Goal: Task Accomplishment & Management: Manage account settings

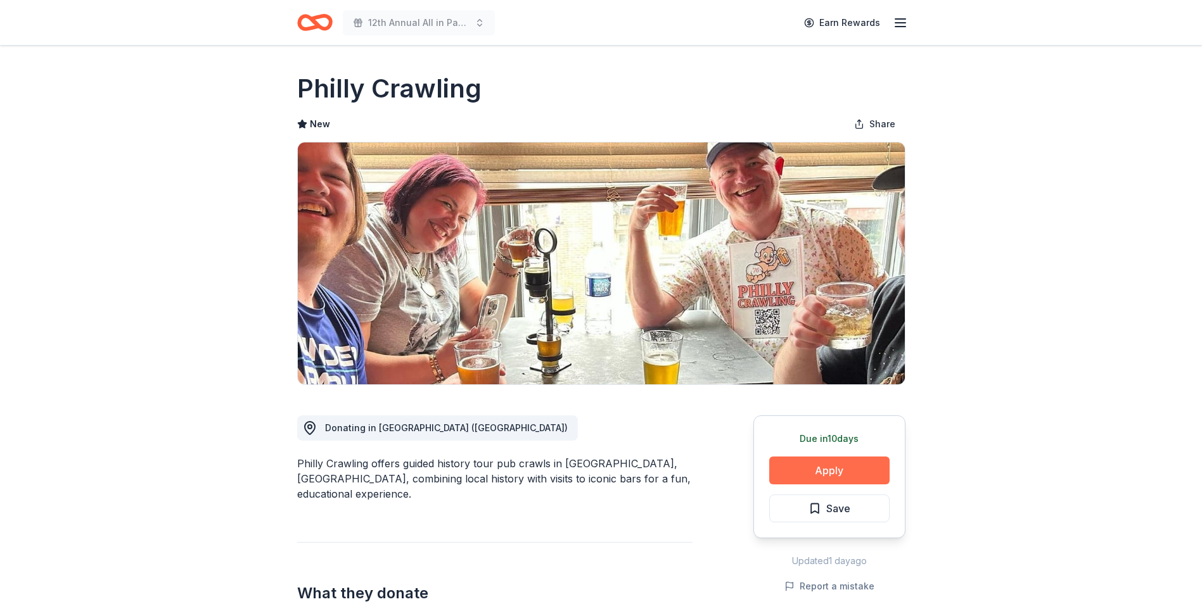
click at [827, 468] on button "Apply" at bounding box center [829, 471] width 120 height 28
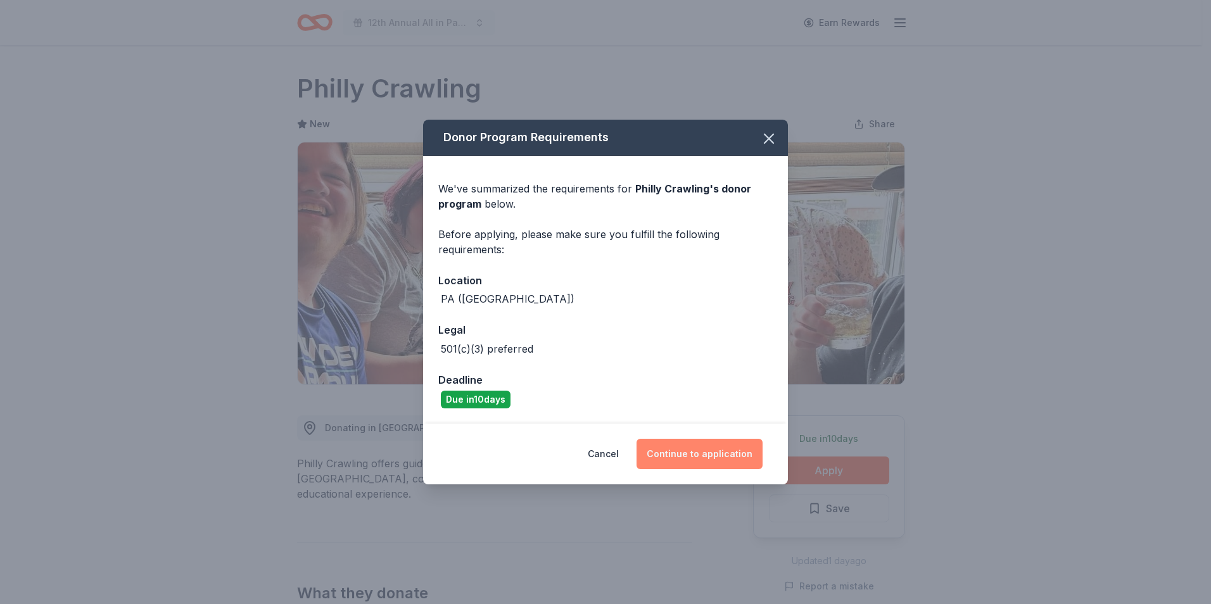
click at [701, 454] on button "Continue to application" at bounding box center [700, 454] width 126 height 30
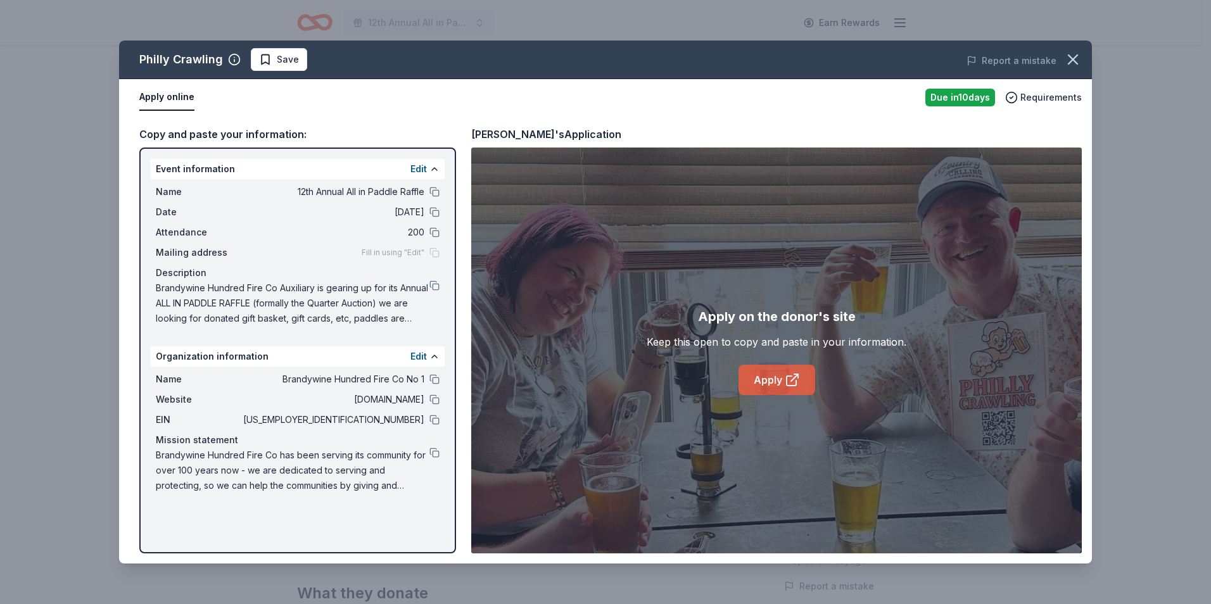
click at [756, 379] on link "Apply" at bounding box center [777, 380] width 77 height 30
click at [287, 60] on span "Save" at bounding box center [288, 59] width 22 height 15
click at [314, 61] on html "12th Annual All in Paddle Raffle Earn Rewards Due in 10 days Share Philly Crawl…" at bounding box center [605, 302] width 1211 height 604
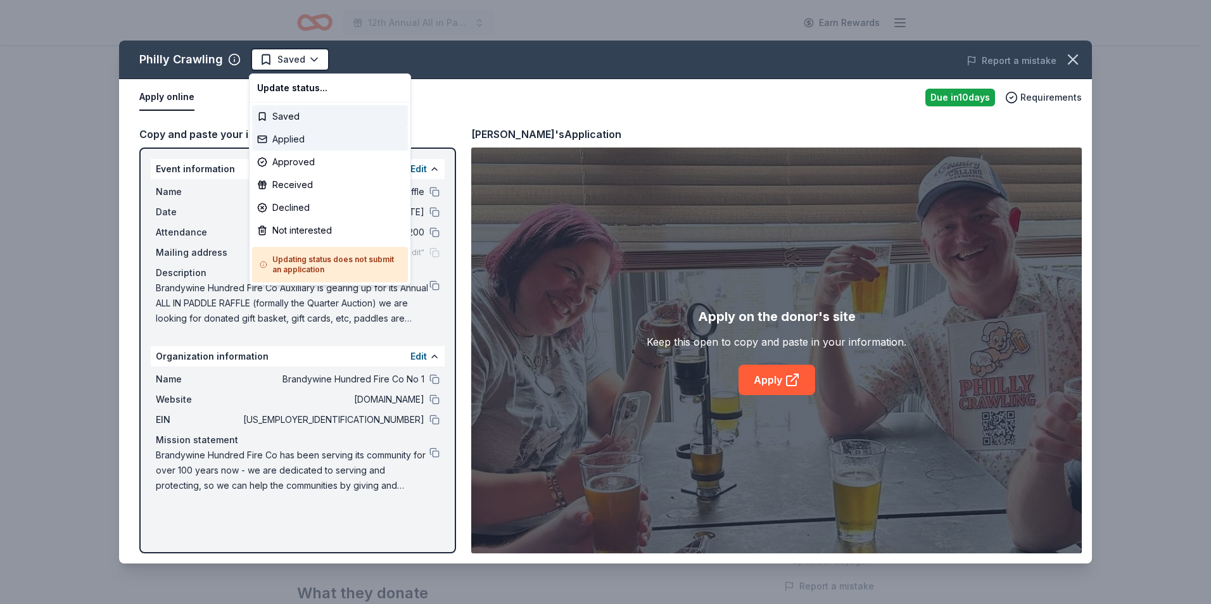
click at [279, 139] on div "Applied" at bounding box center [330, 139] width 156 height 23
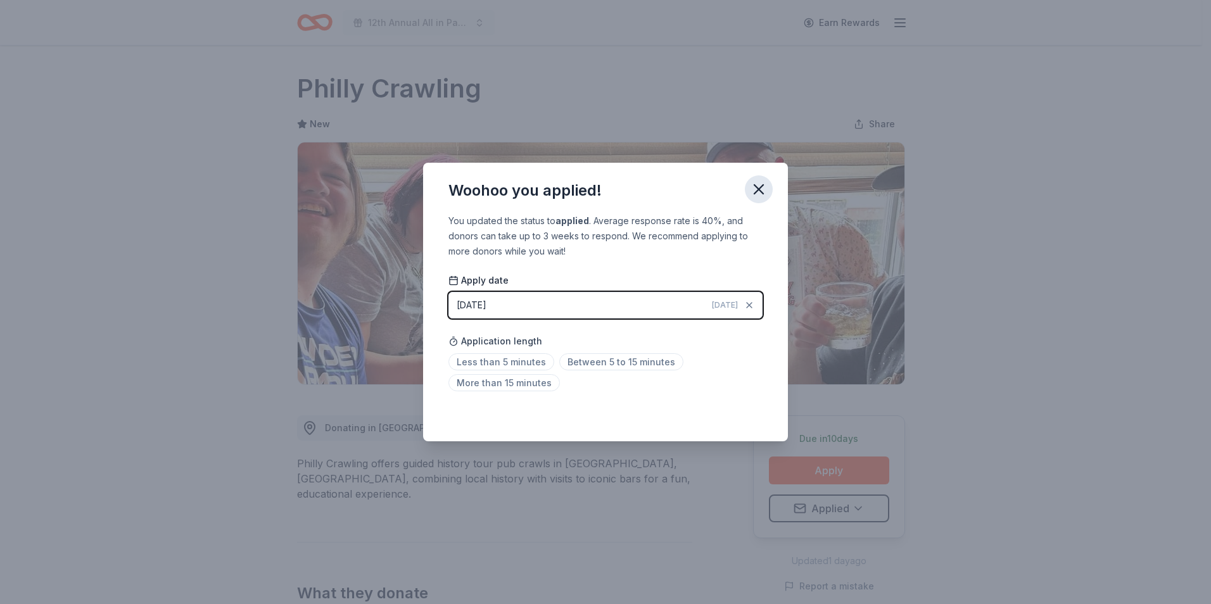
click at [757, 194] on icon "button" at bounding box center [759, 190] width 18 height 18
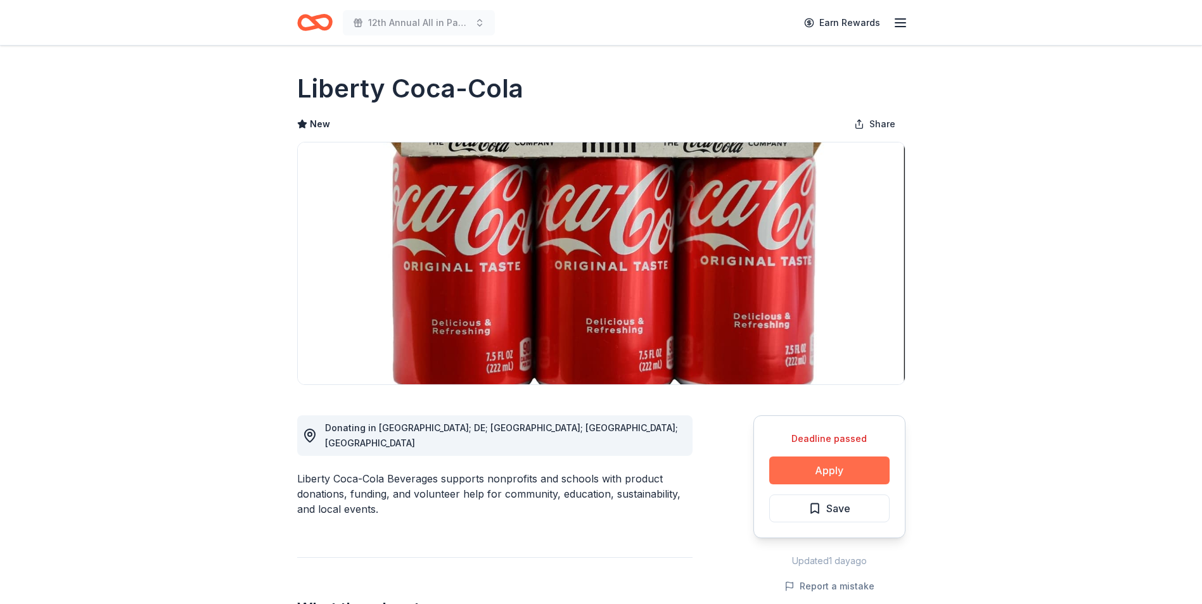
click at [824, 469] on button "Apply" at bounding box center [829, 471] width 120 height 28
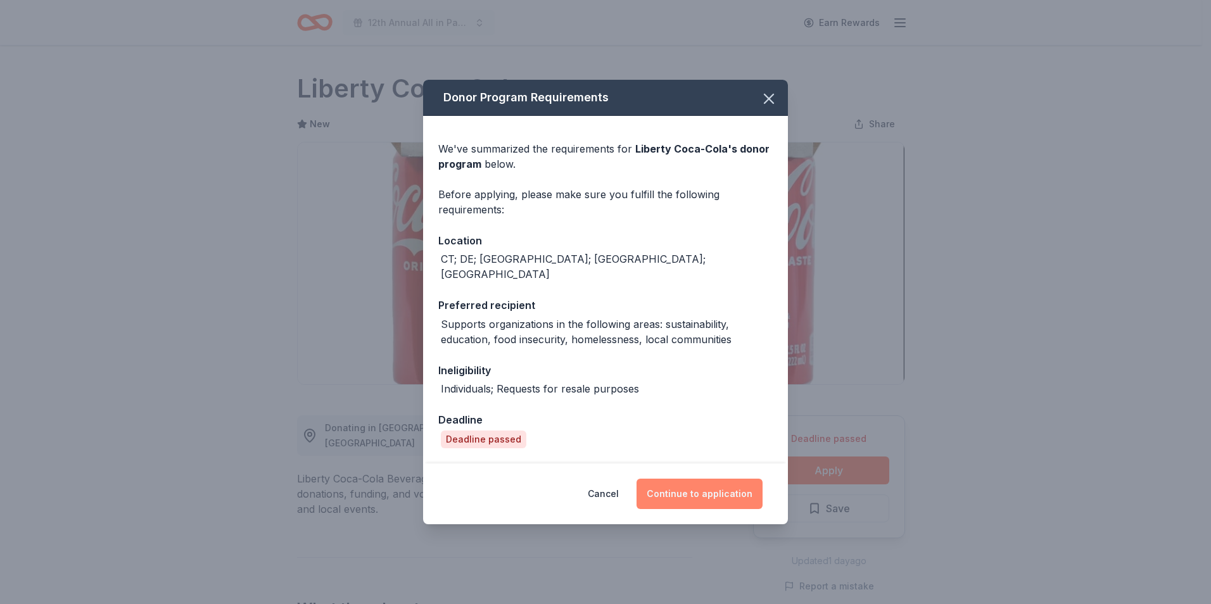
click at [694, 482] on button "Continue to application" at bounding box center [700, 494] width 126 height 30
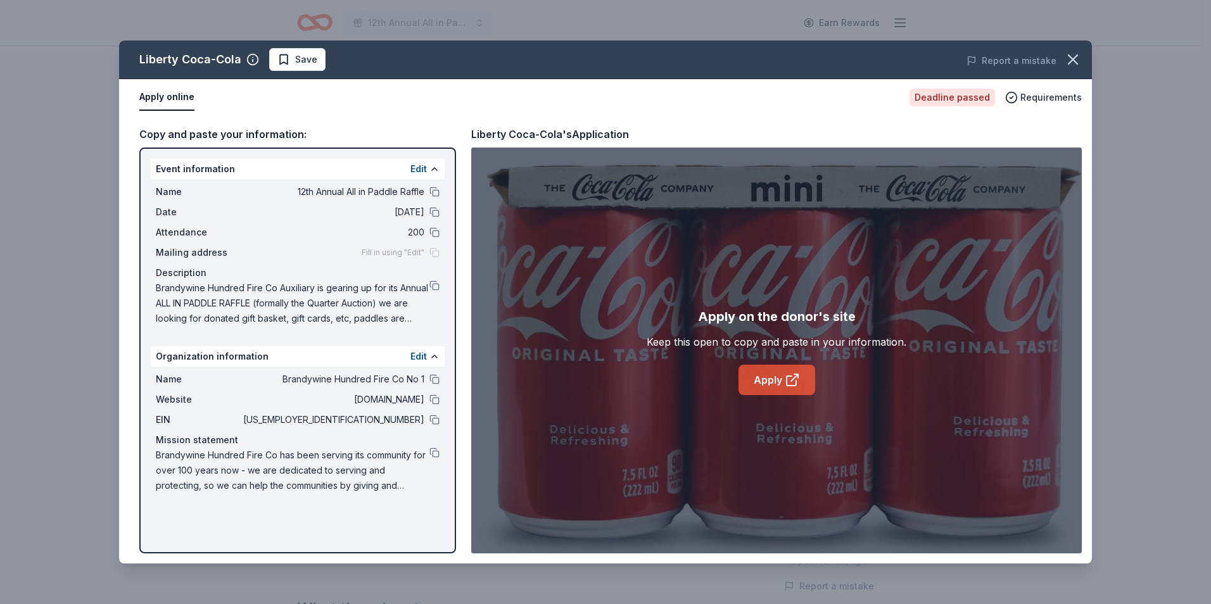
click at [771, 381] on link "Apply" at bounding box center [777, 380] width 77 height 30
click at [249, 468] on span "Brandywine Hundred Fire Co has been serving its community for over 100 years no…" at bounding box center [293, 471] width 274 height 46
click at [434, 454] on button at bounding box center [435, 453] width 10 height 10
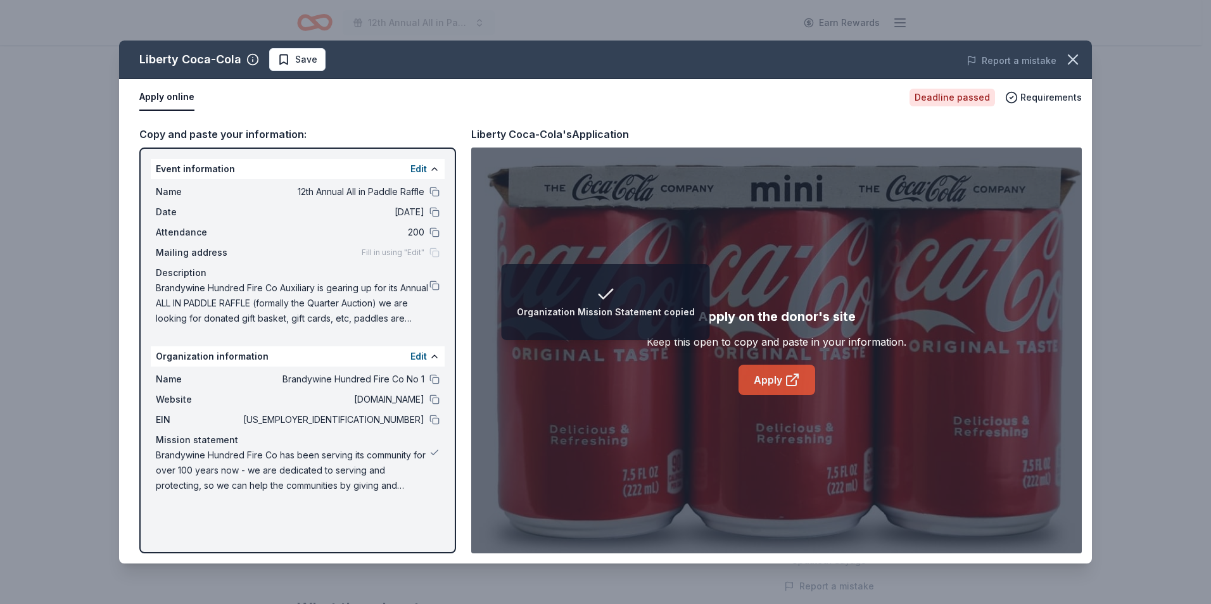
click at [773, 385] on link "Apply" at bounding box center [777, 380] width 77 height 30
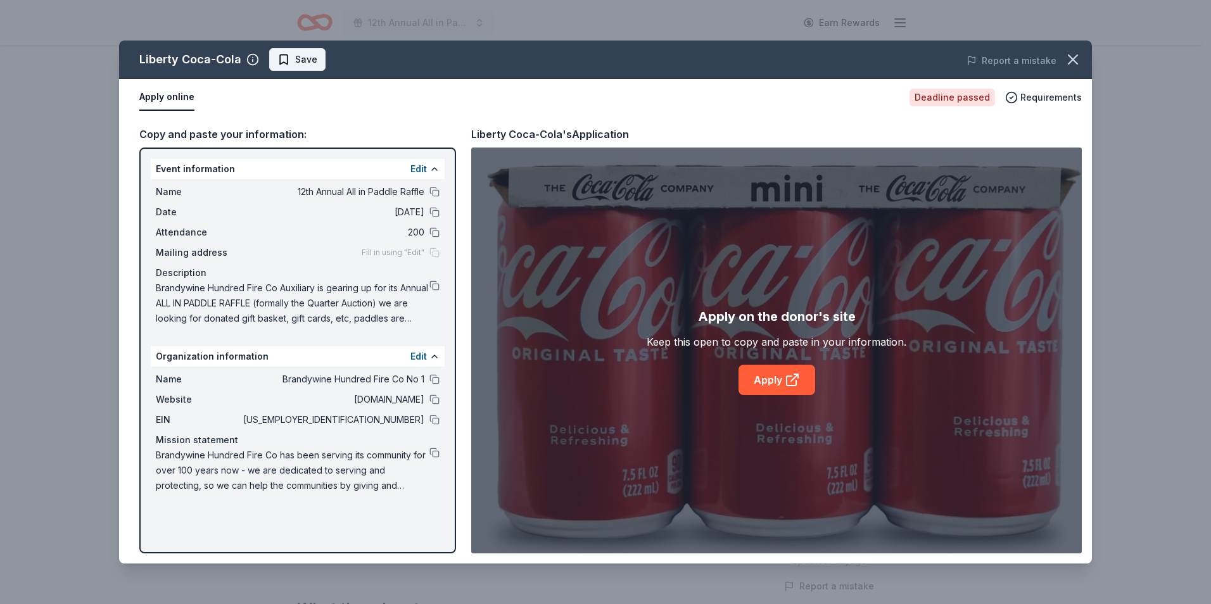
click at [314, 61] on span "Save" at bounding box center [306, 59] width 22 height 15
click at [322, 61] on html "12th Annual All in Paddle Raffle Earn Rewards Deadline passed Share Liberty Coc…" at bounding box center [605, 302] width 1211 height 604
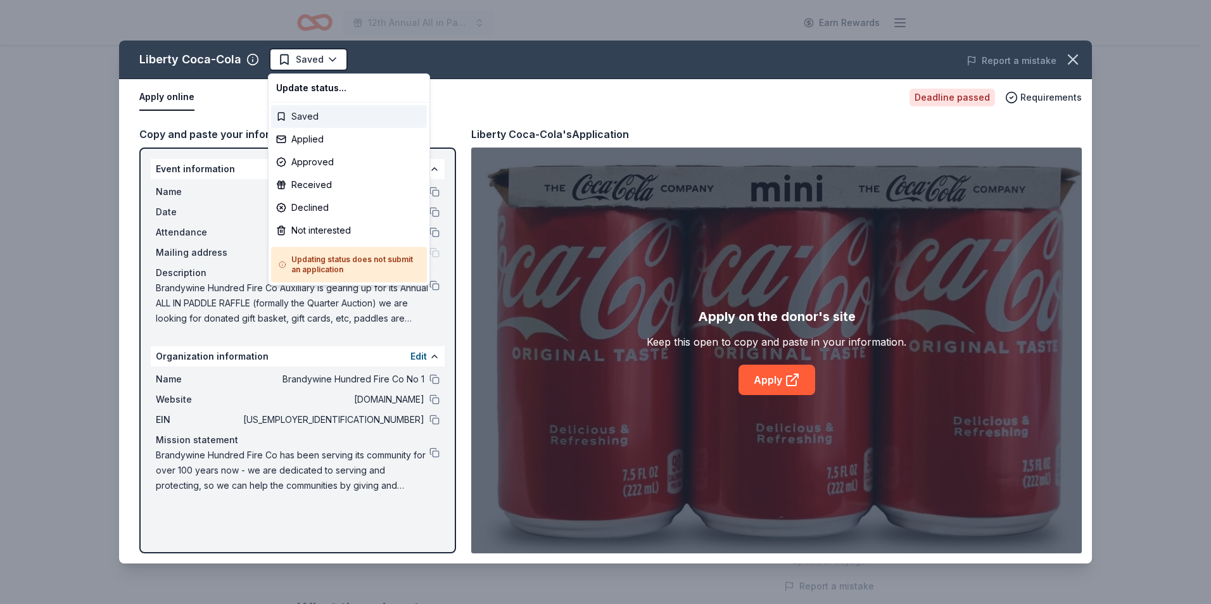
drag, startPoint x: 297, startPoint y: 139, endPoint x: 301, endPoint y: 113, distance: 27.0
click at [301, 113] on div "Update status... Saved Applied Approved Received Declined Not interested Updati…" at bounding box center [349, 179] width 162 height 212
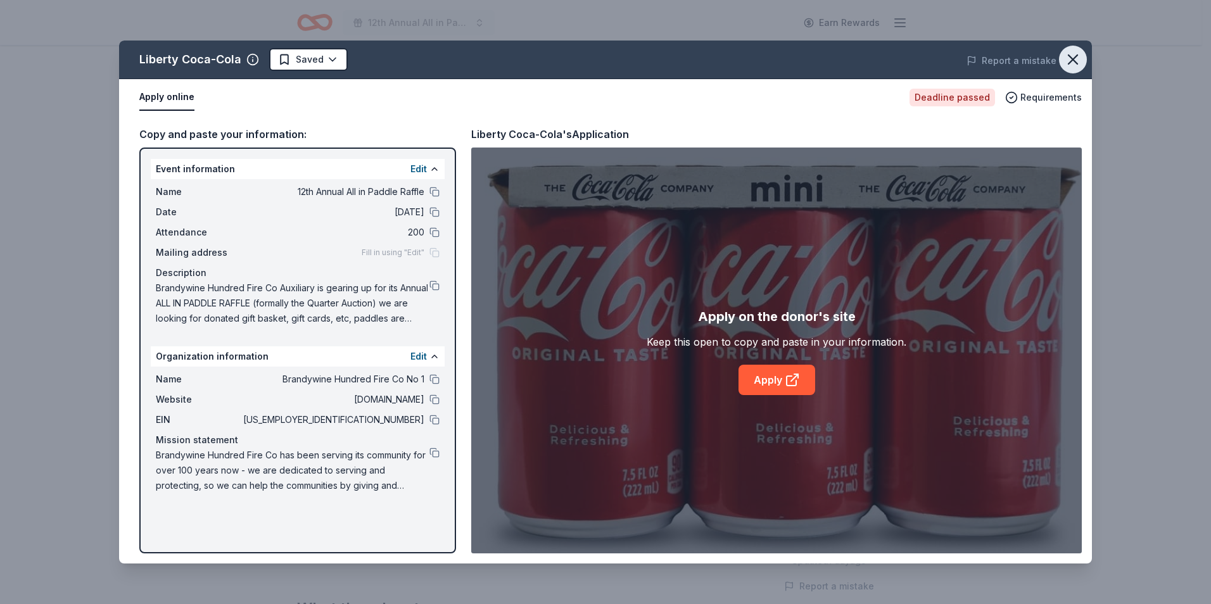
click at [1073, 64] on icon "button" at bounding box center [1073, 60] width 18 height 18
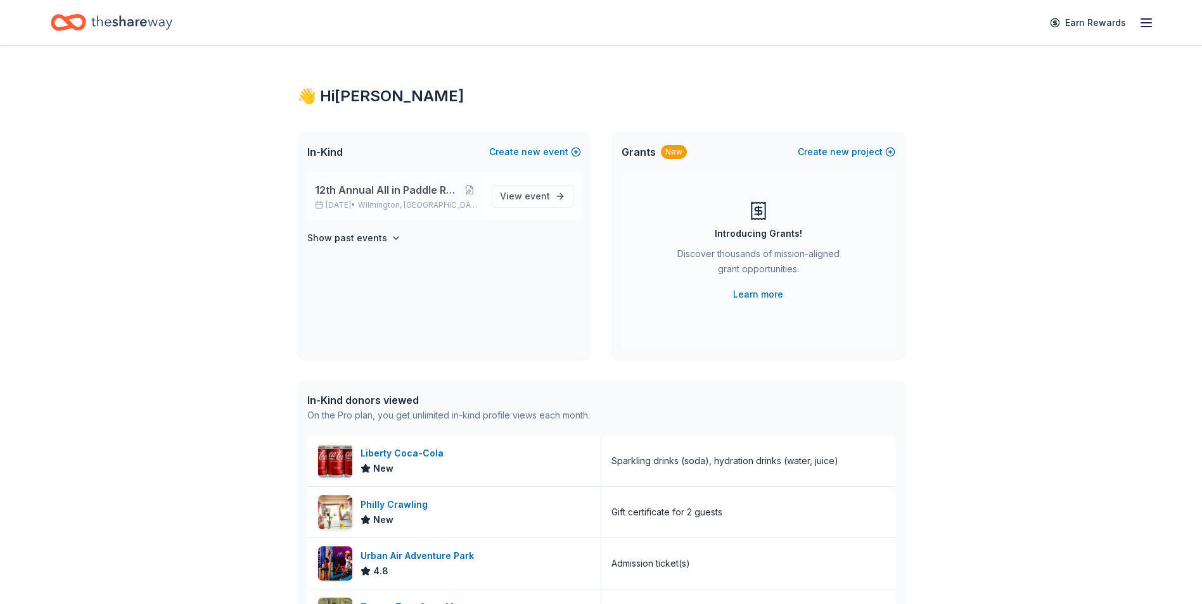
click at [395, 207] on span "Wilmington, [GEOGRAPHIC_DATA]" at bounding box center [419, 205] width 123 height 10
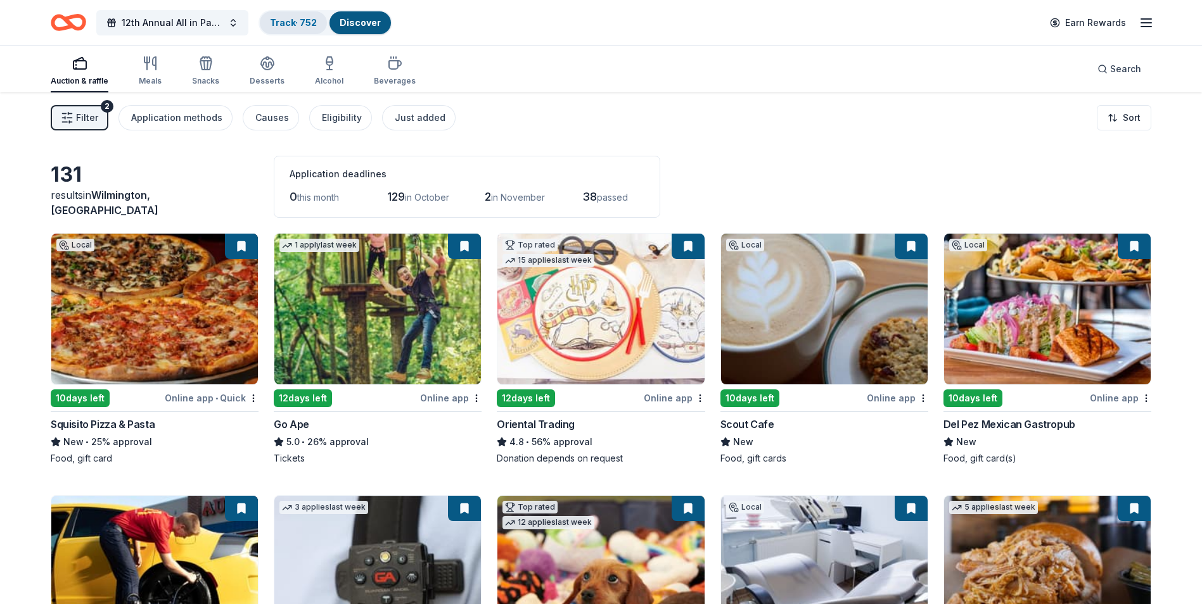
click at [286, 23] on link "Track · 752" at bounding box center [293, 22] width 47 height 11
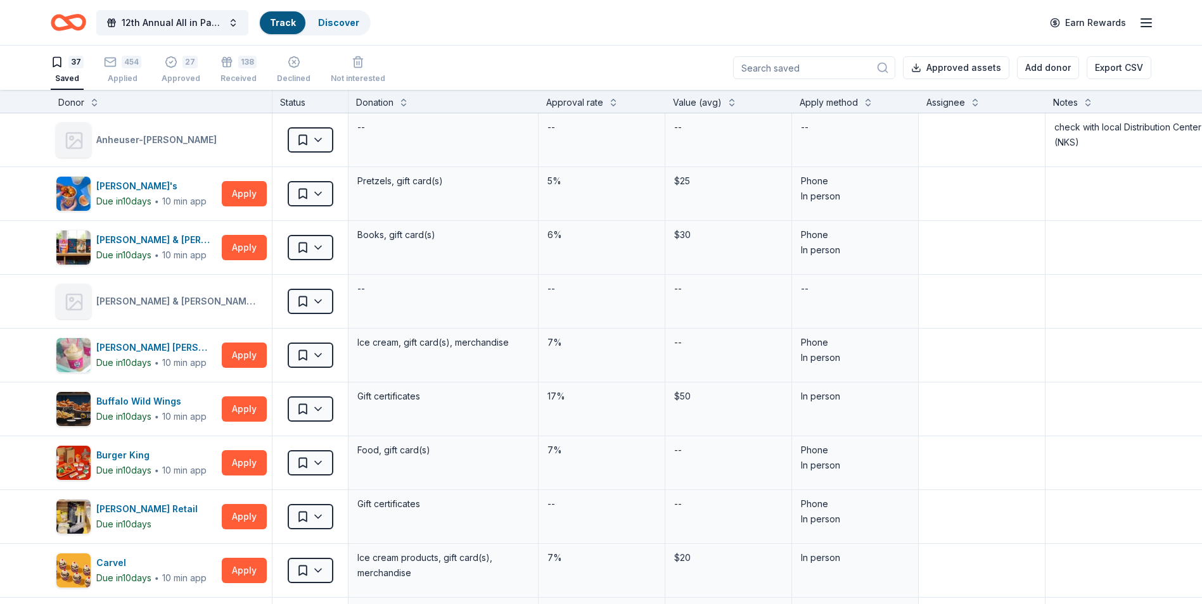
scroll to position [1, 0]
click at [231, 75] on div "Received" at bounding box center [238, 78] width 36 height 10
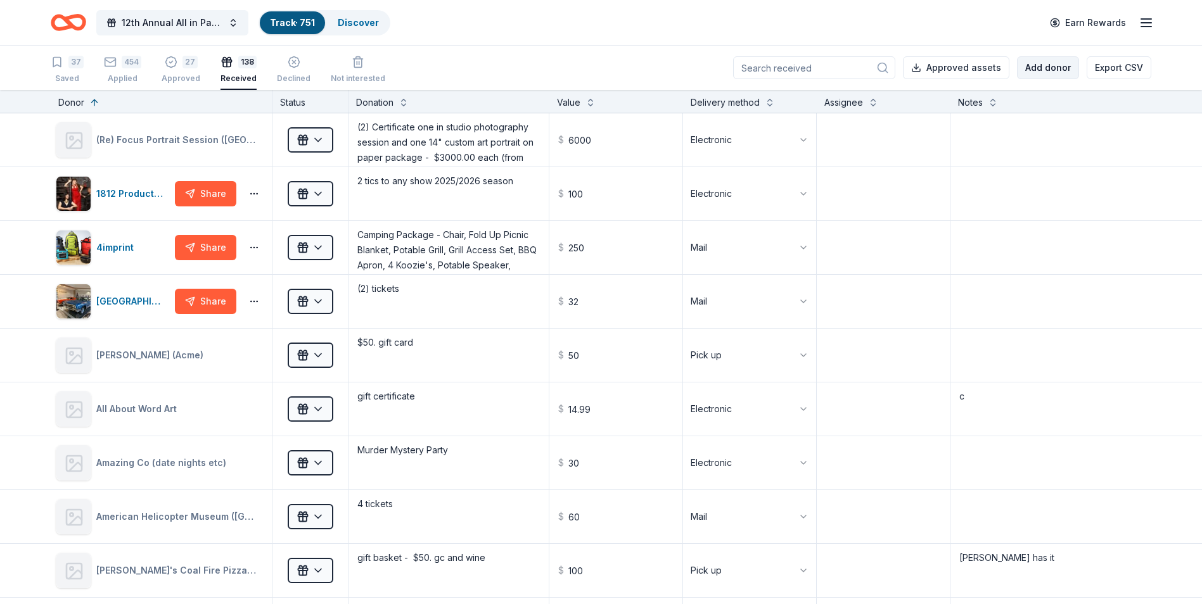
click at [1046, 72] on button "Add donor" at bounding box center [1048, 67] width 62 height 23
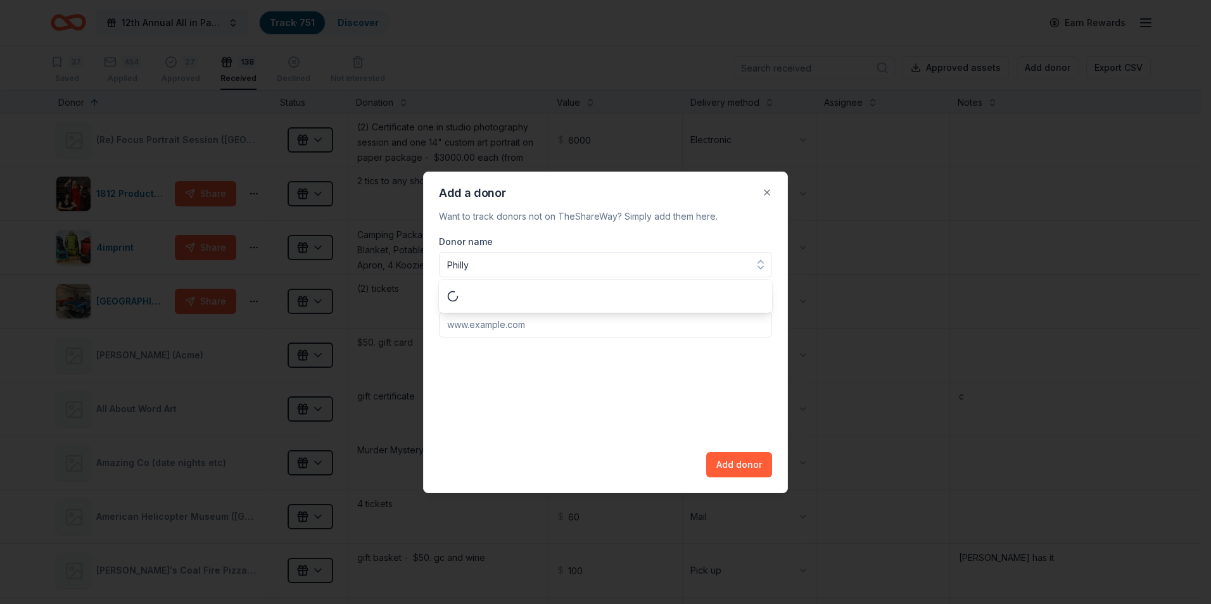
type input "Philly"
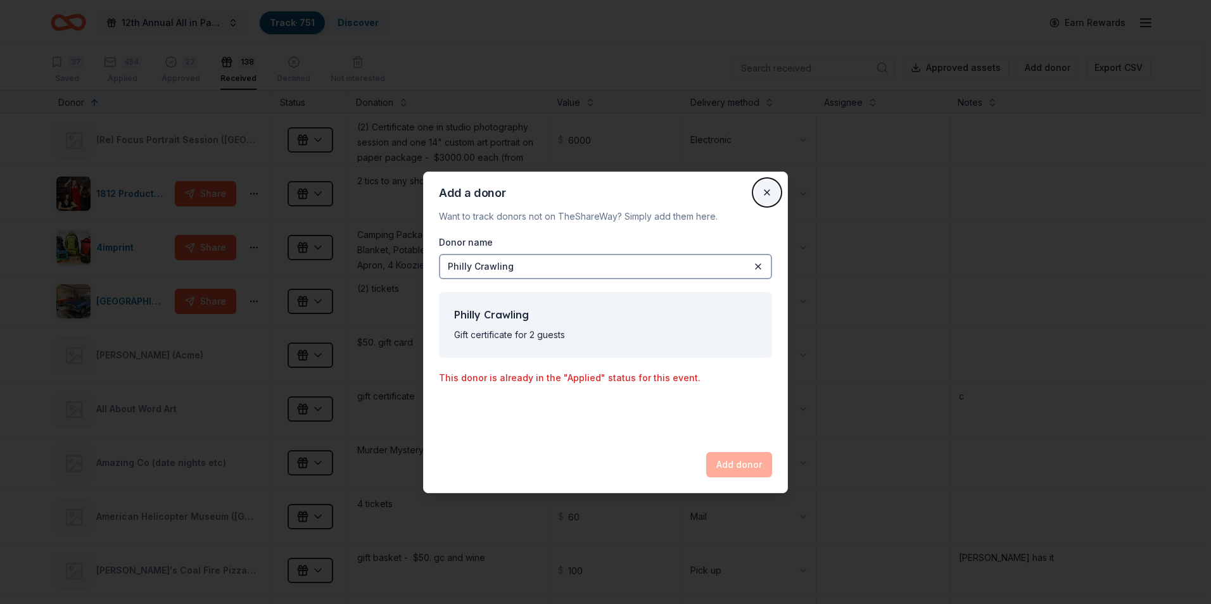
click at [767, 193] on button "Close" at bounding box center [767, 192] width 25 height 25
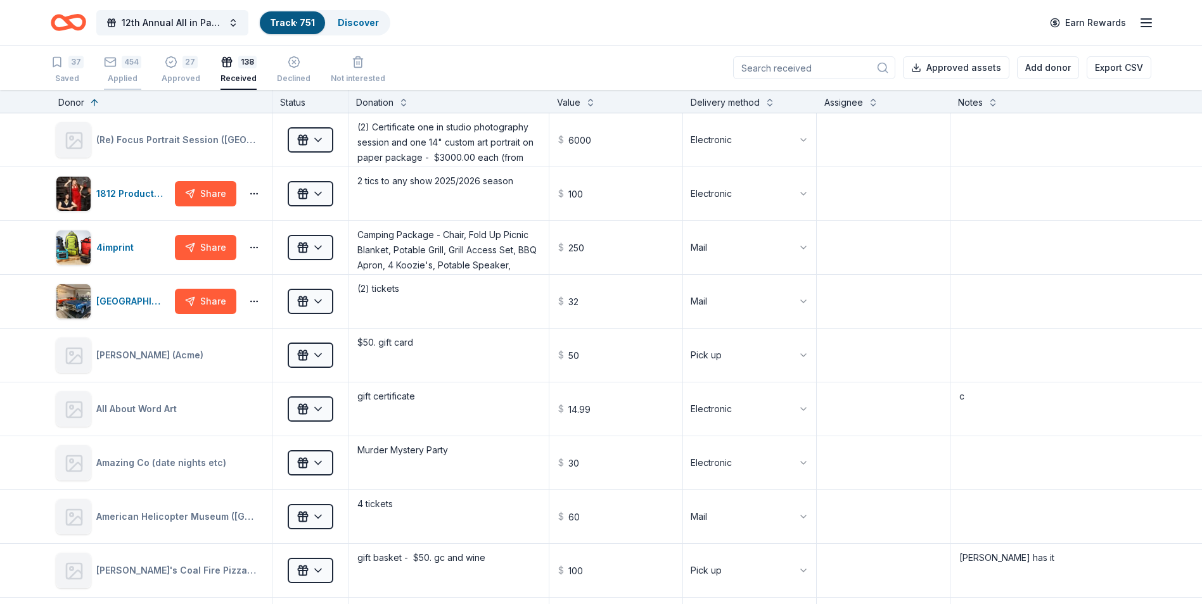
click at [123, 74] on div "Applied" at bounding box center [122, 78] width 37 height 10
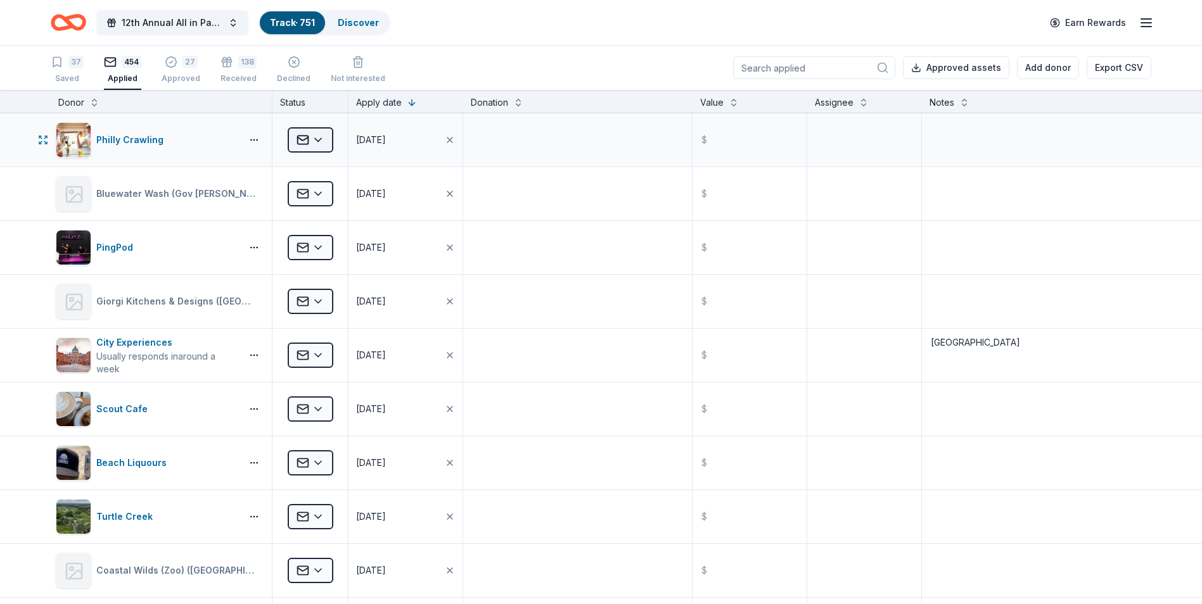
click at [322, 139] on html "12th Annual All in Paddle Raffle Track · 751 Discover Earn Rewards 37 Saved 454…" at bounding box center [601, 302] width 1202 height 604
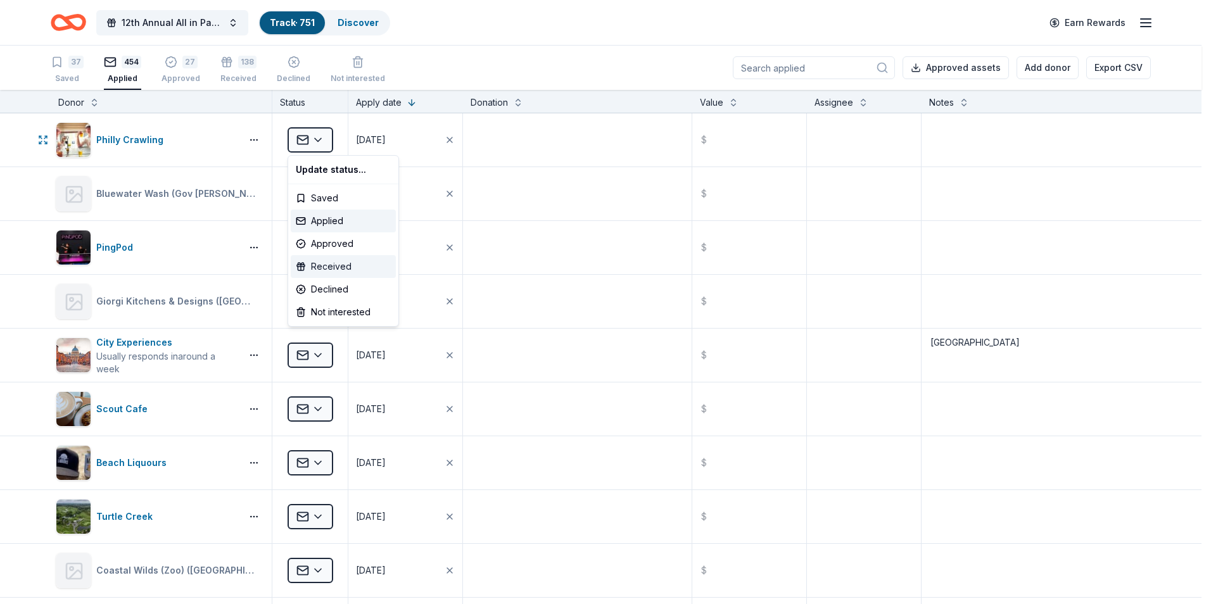
click at [324, 269] on div "Received" at bounding box center [343, 266] width 105 height 23
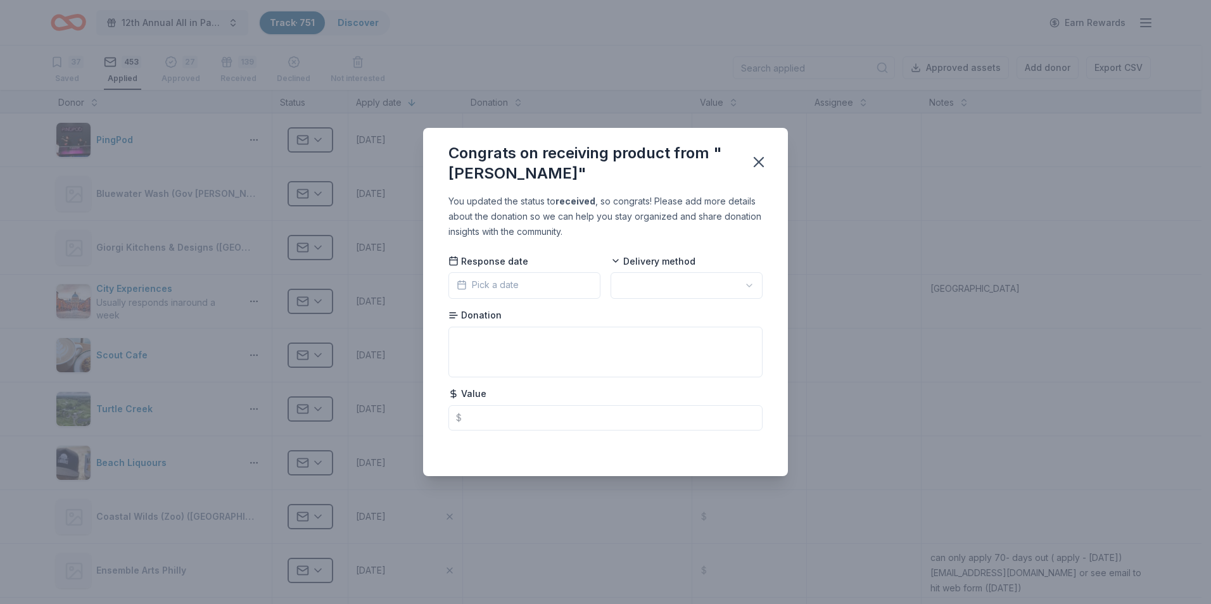
click at [566, 288] on button "Pick a date" at bounding box center [525, 285] width 152 height 27
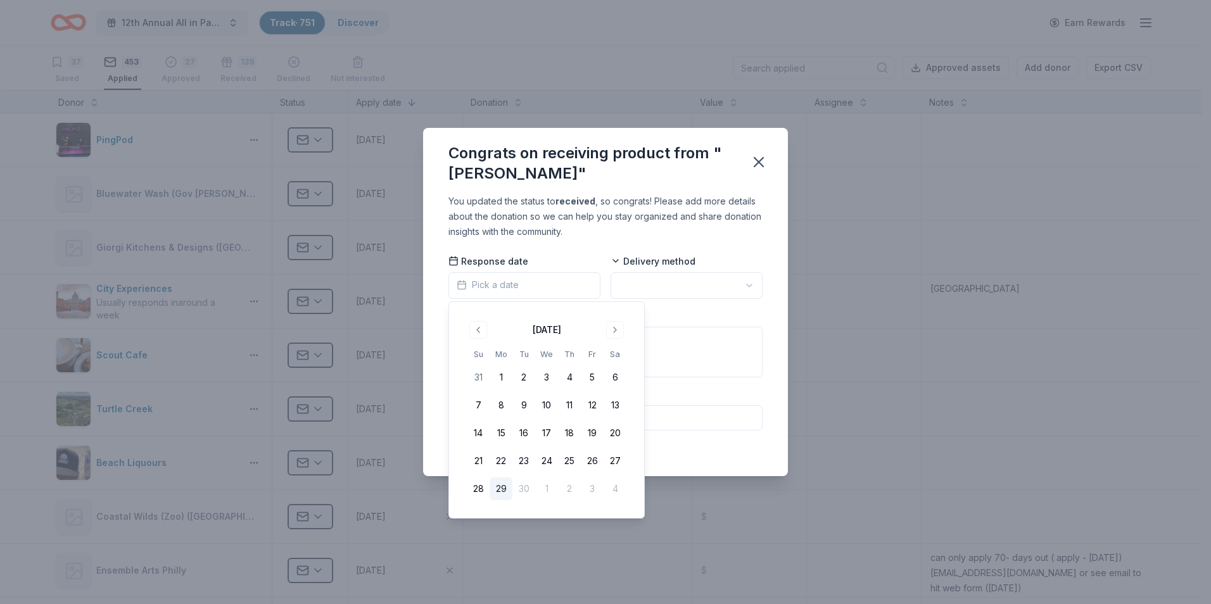
click at [501, 485] on button "29" at bounding box center [501, 489] width 23 height 23
click at [752, 289] on html "12th Annual All in Paddle Raffle Track · 751 Discover Earn Rewards 37 Saved 453…" at bounding box center [605, 302] width 1211 height 604
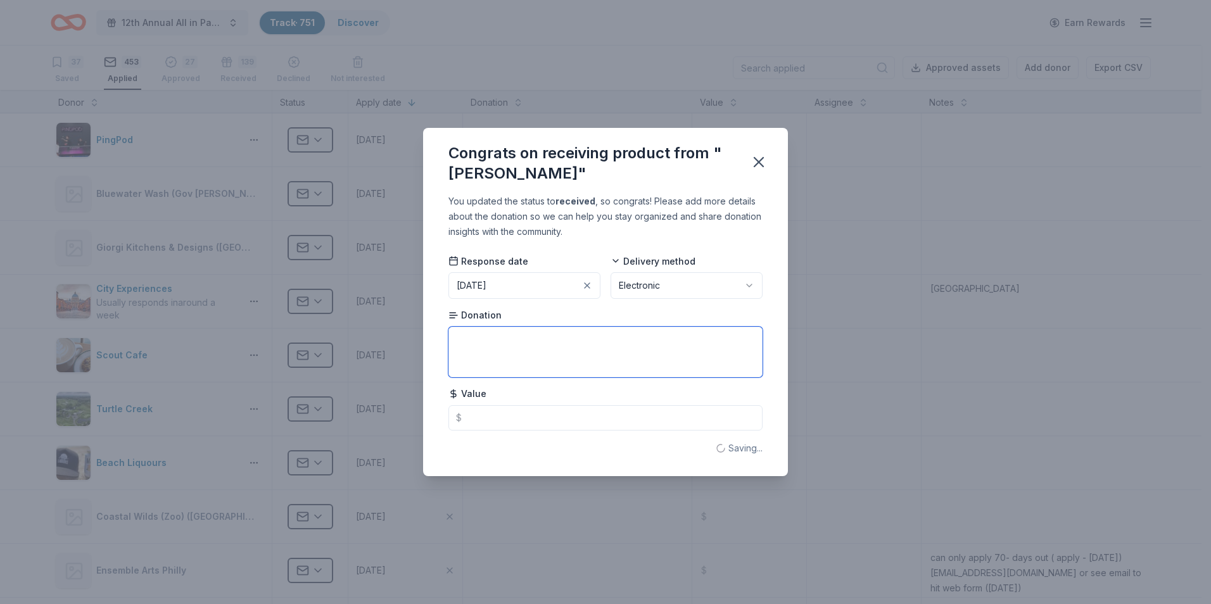
click at [490, 347] on textarea at bounding box center [606, 352] width 314 height 51
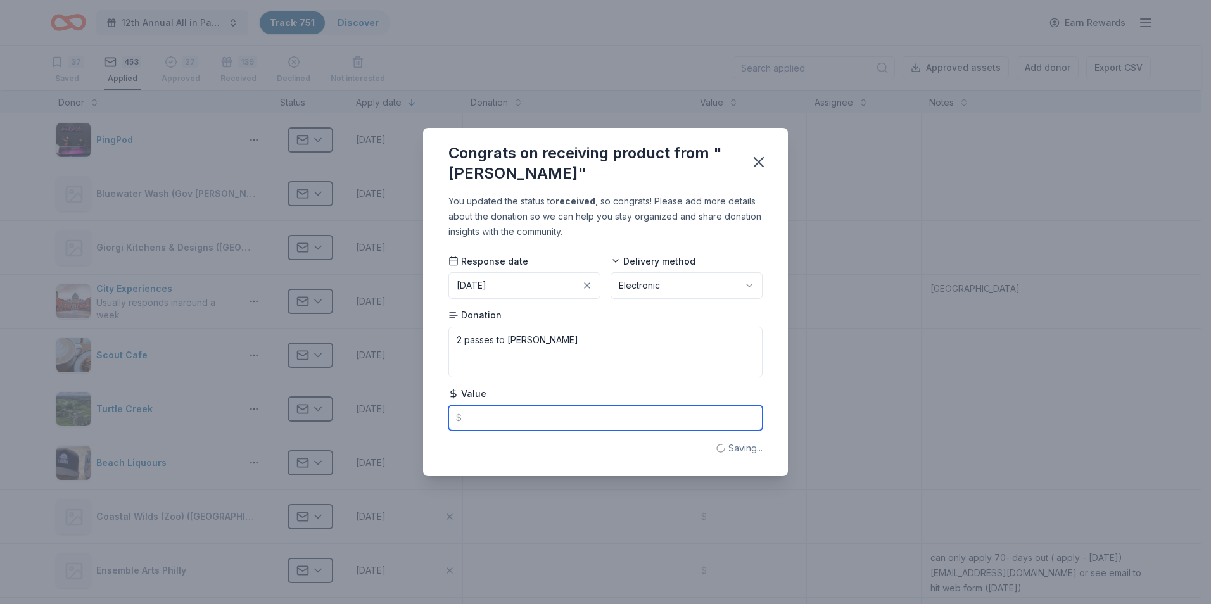
type textarea "2 passes to Philly Crawl"
click at [481, 423] on input "text" at bounding box center [606, 417] width 314 height 25
type input "80.00"
type textarea "2 passes to [PERSON_NAME]"
type input "80.00"
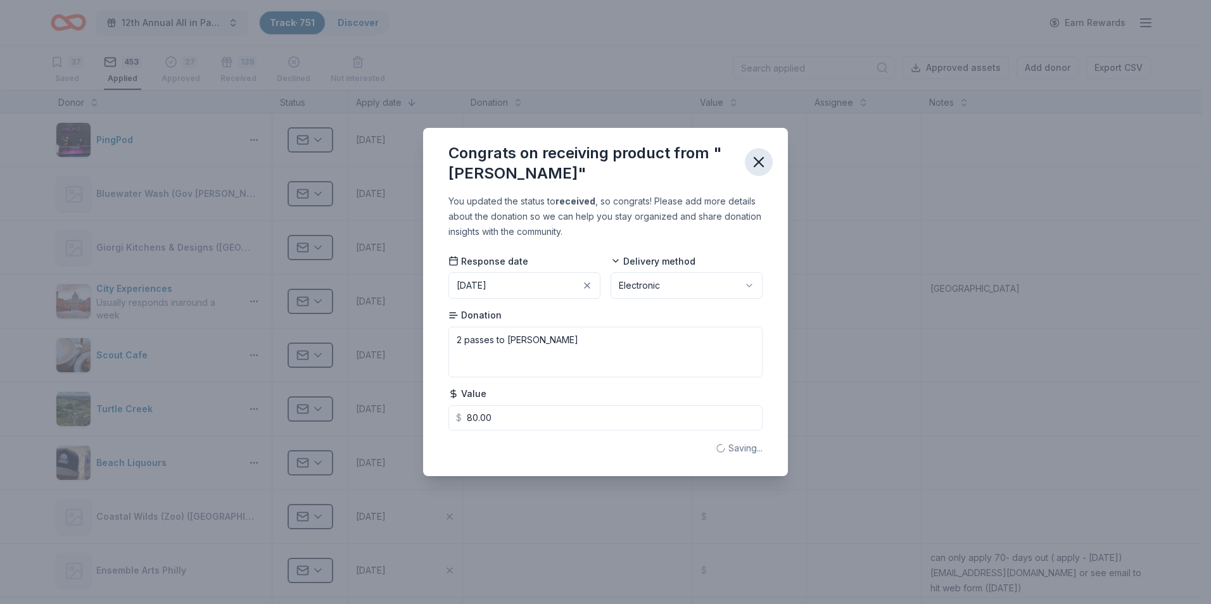
click at [762, 162] on icon "button" at bounding box center [759, 162] width 18 height 18
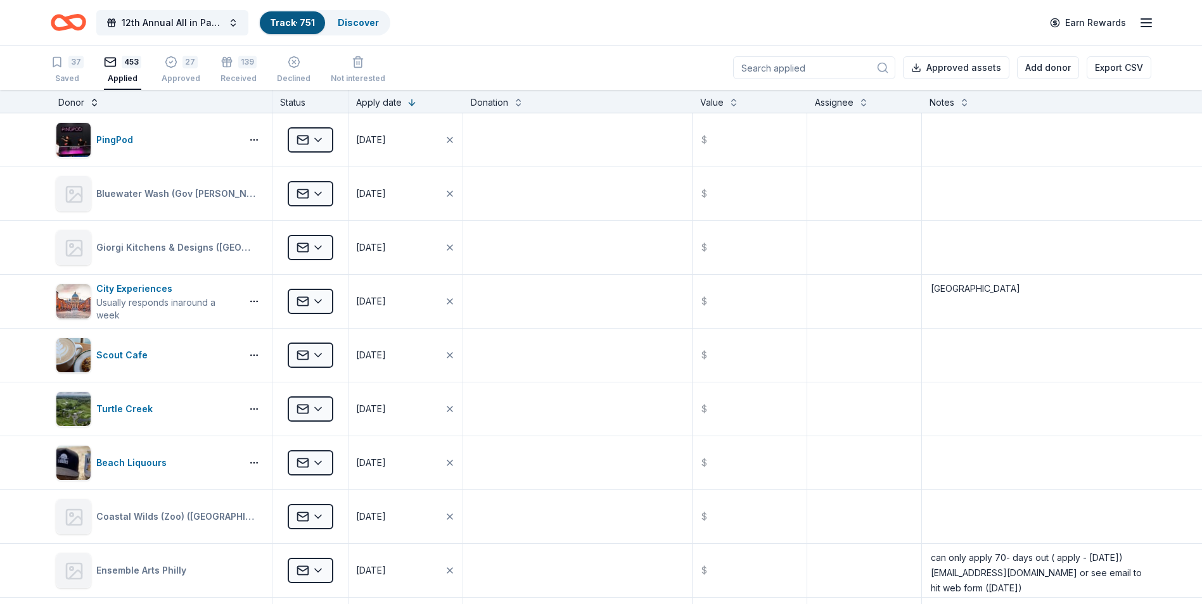
click at [93, 107] on button at bounding box center [94, 101] width 10 height 13
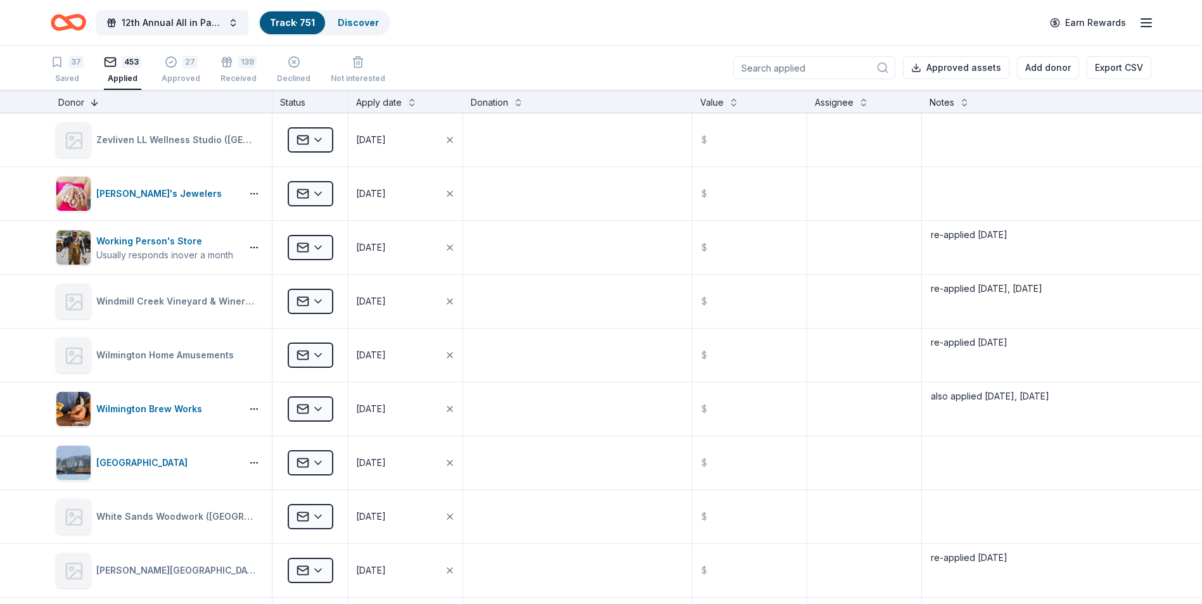
click at [93, 107] on button at bounding box center [94, 101] width 10 height 13
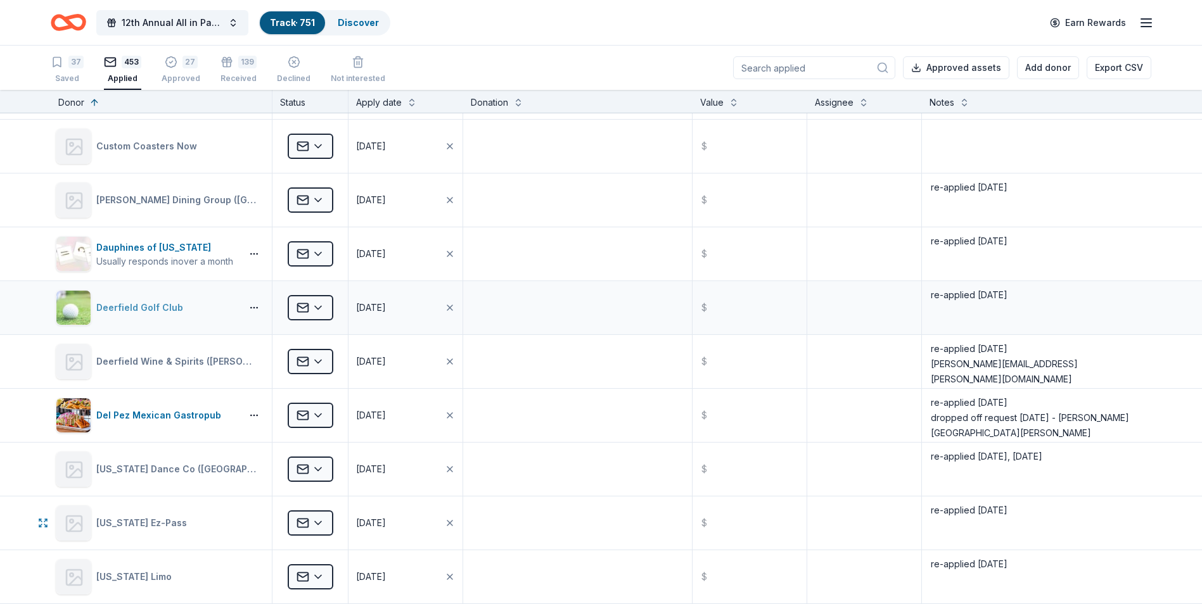
scroll to position [5765, 0]
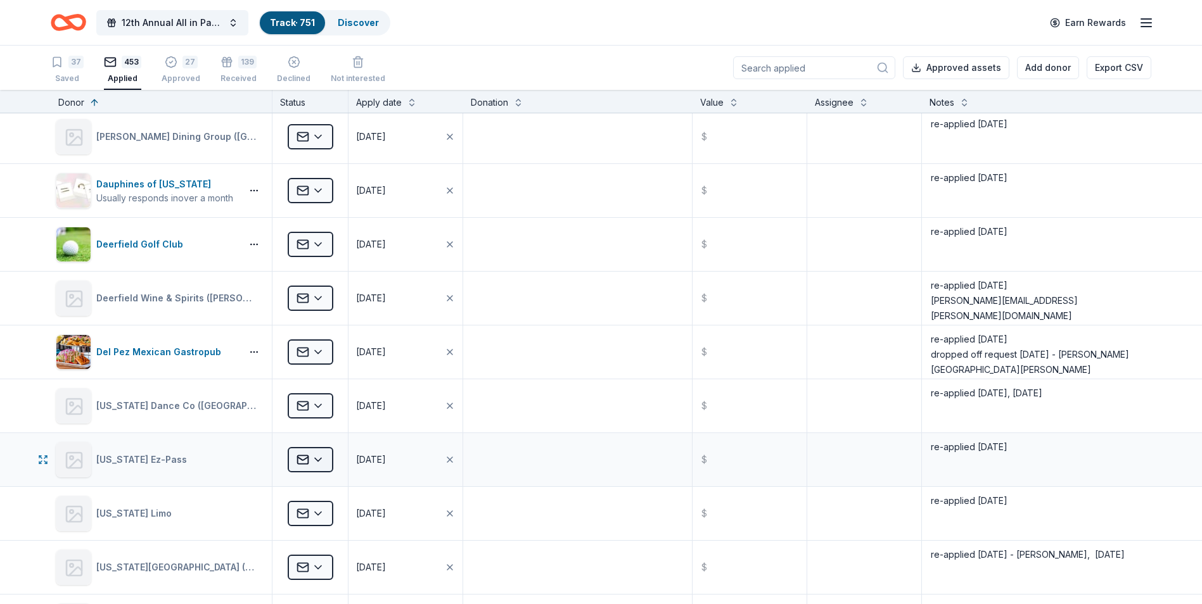
click at [319, 461] on html "12th Annual All in Paddle Raffle Track · 751 Discover Earn Rewards 37 Saved 453…" at bounding box center [601, 302] width 1202 height 604
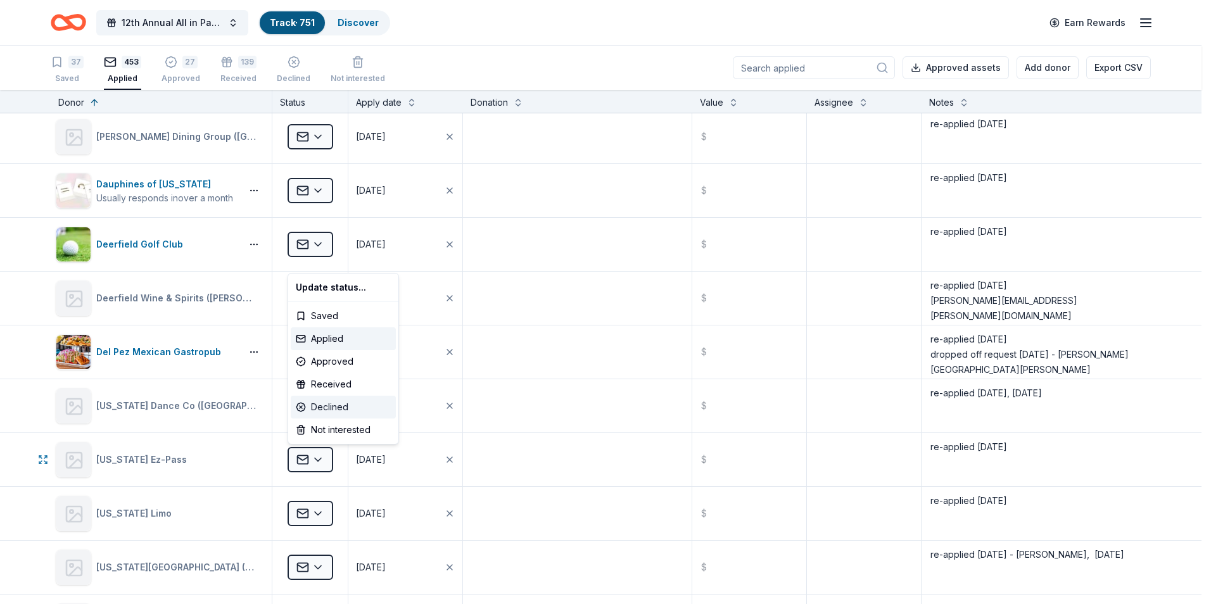
click at [316, 403] on div "Declined" at bounding box center [343, 407] width 105 height 23
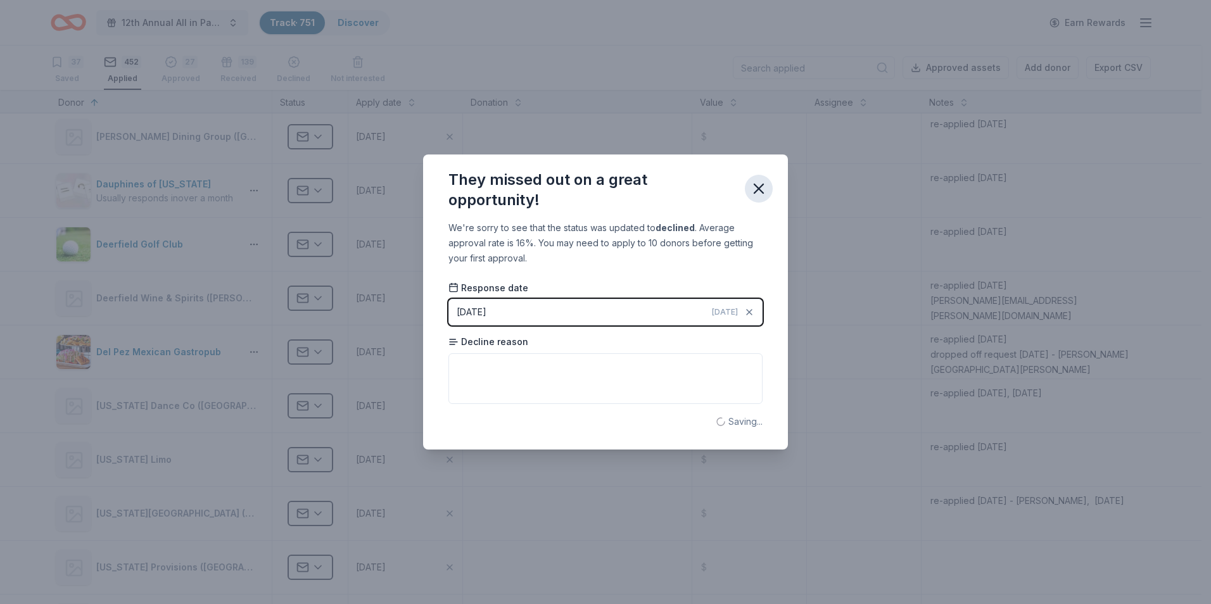
click at [758, 192] on icon "button" at bounding box center [759, 189] width 18 height 18
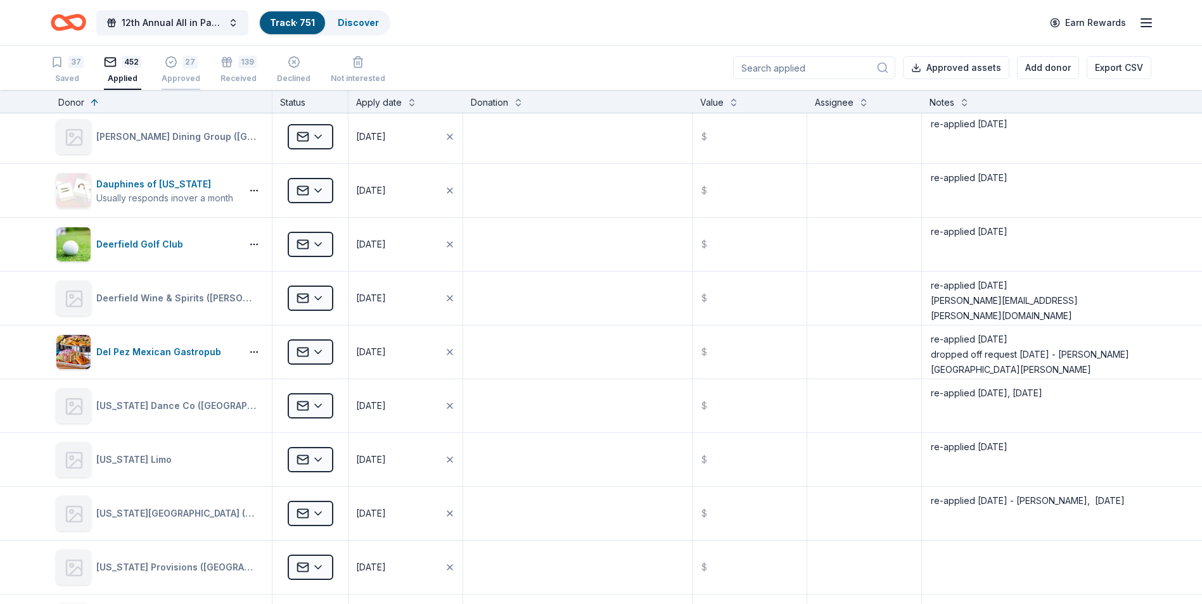
click at [177, 75] on div "Approved" at bounding box center [181, 78] width 39 height 10
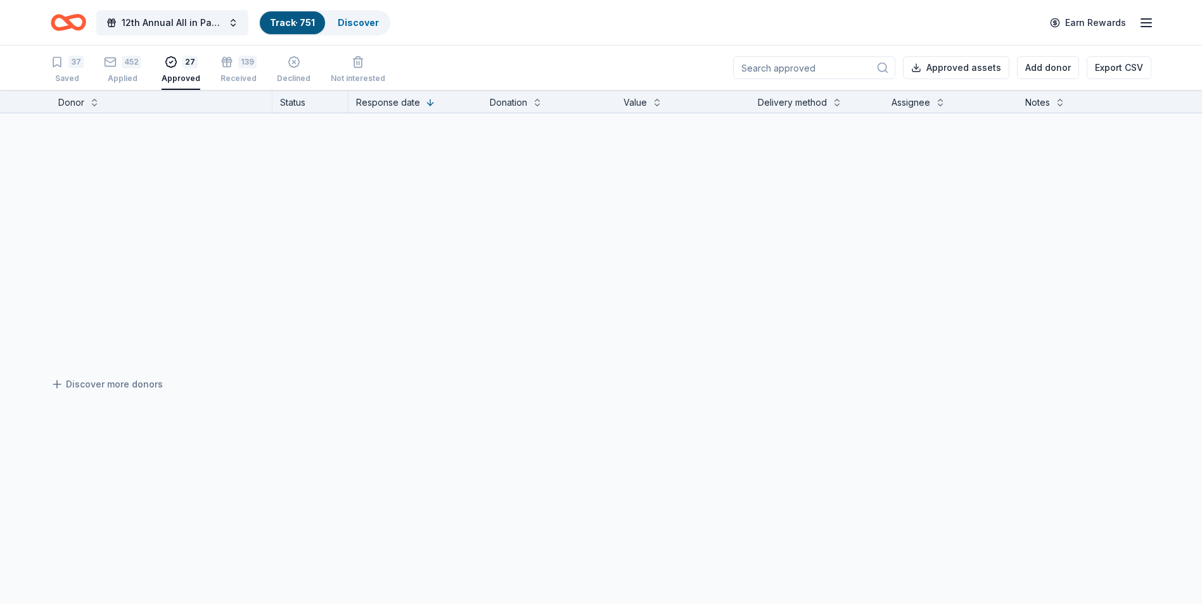
scroll to position [1201, 0]
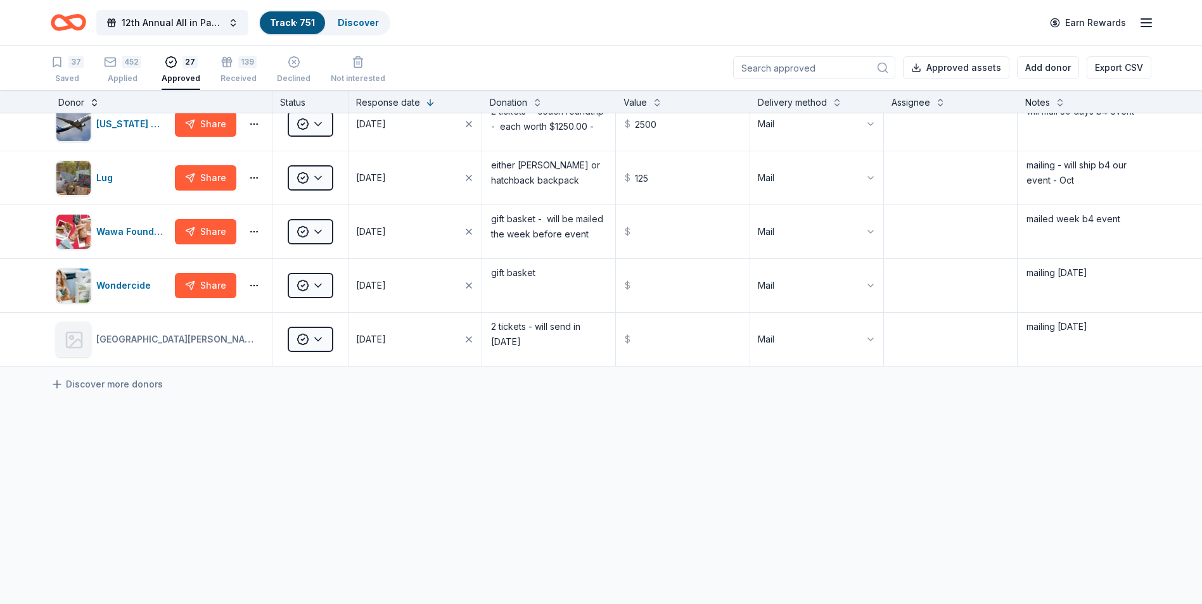
click at [93, 105] on button at bounding box center [94, 101] width 10 height 13
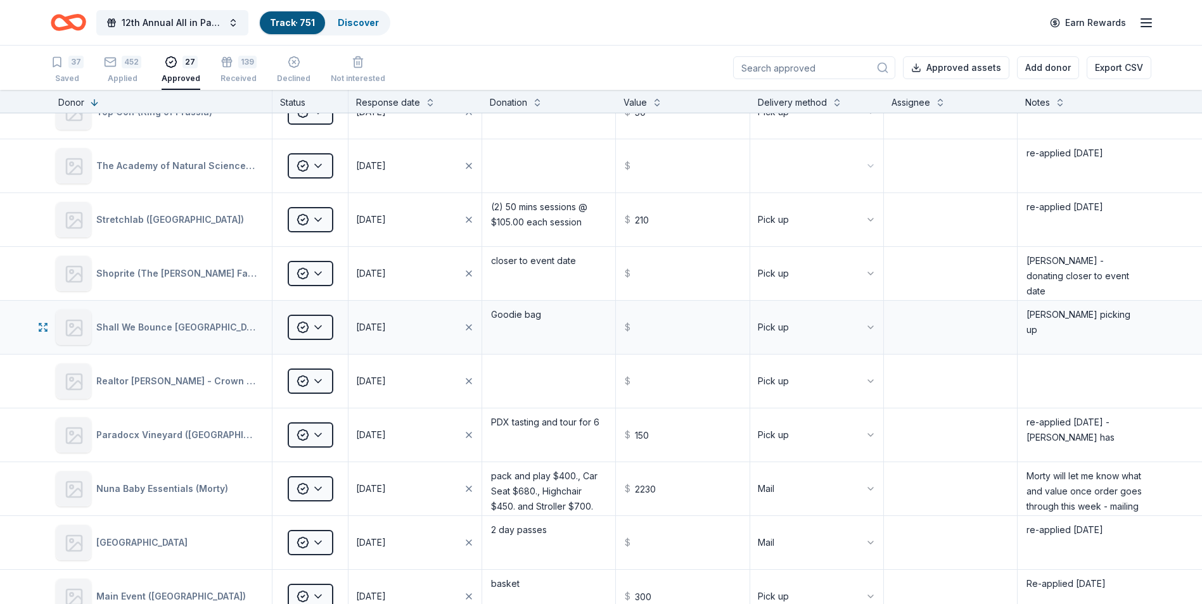
scroll to position [190, 0]
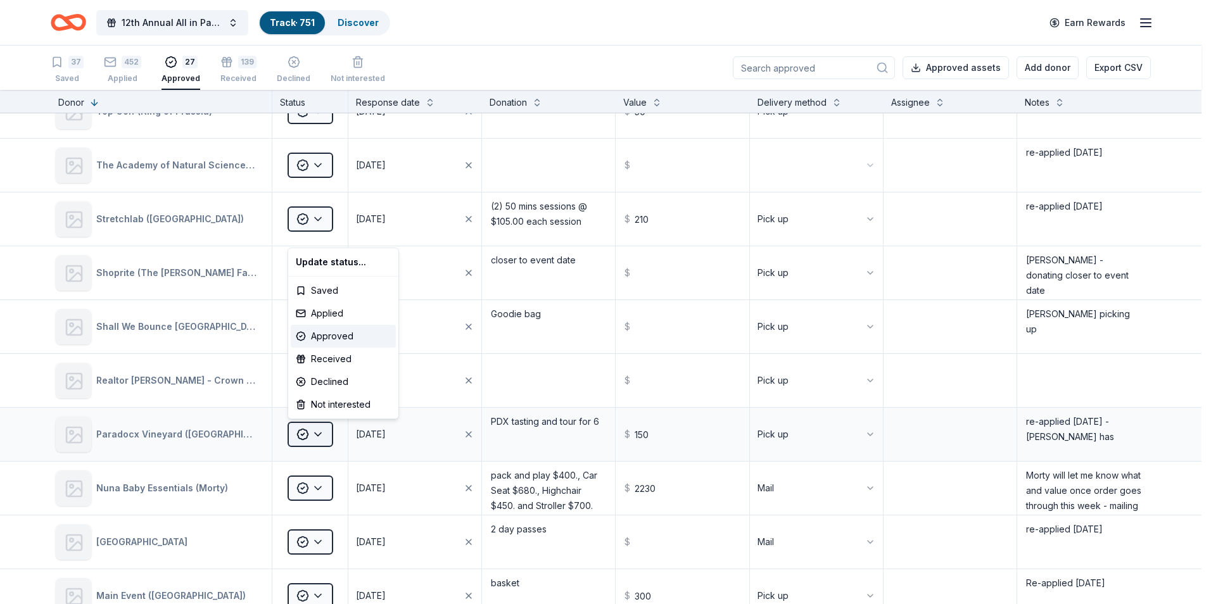
click at [316, 433] on html "12th Annual All in Paddle Raffle Track · 751 Discover Earn Rewards 37 Saved 452…" at bounding box center [605, 302] width 1211 height 604
click at [333, 358] on div "Received" at bounding box center [343, 359] width 105 height 23
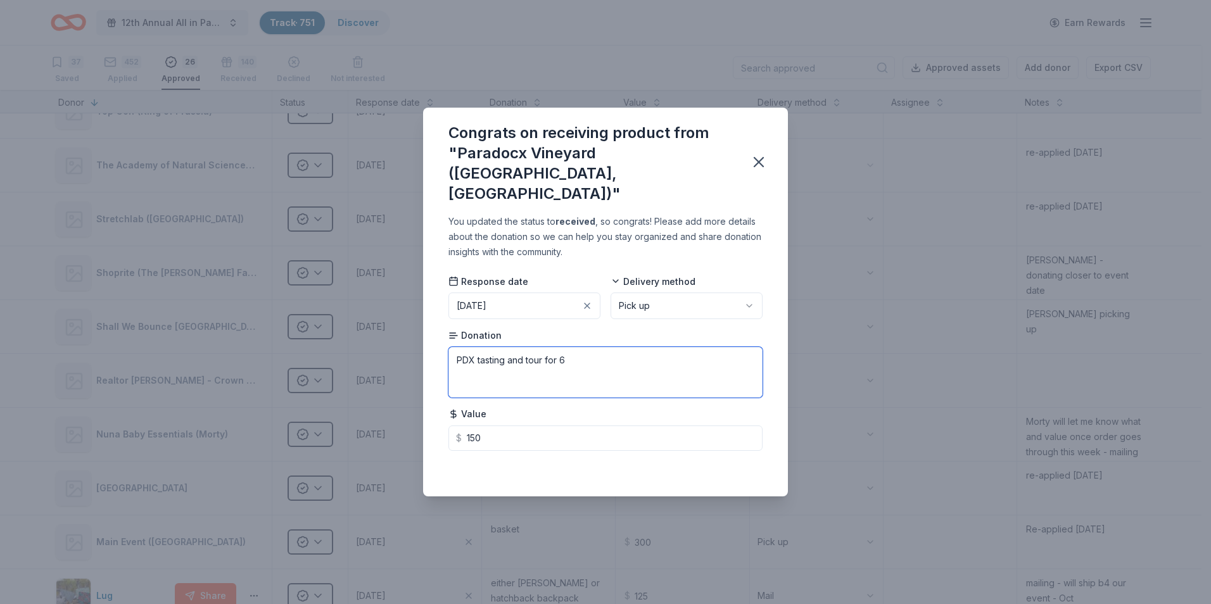
click at [590, 347] on textarea "PDX tasting and tour for 6" at bounding box center [606, 372] width 314 height 51
type textarea "PDX tasting and tour for 6 - [PERSON_NAME] has"
click at [762, 161] on icon "button" at bounding box center [759, 162] width 9 height 9
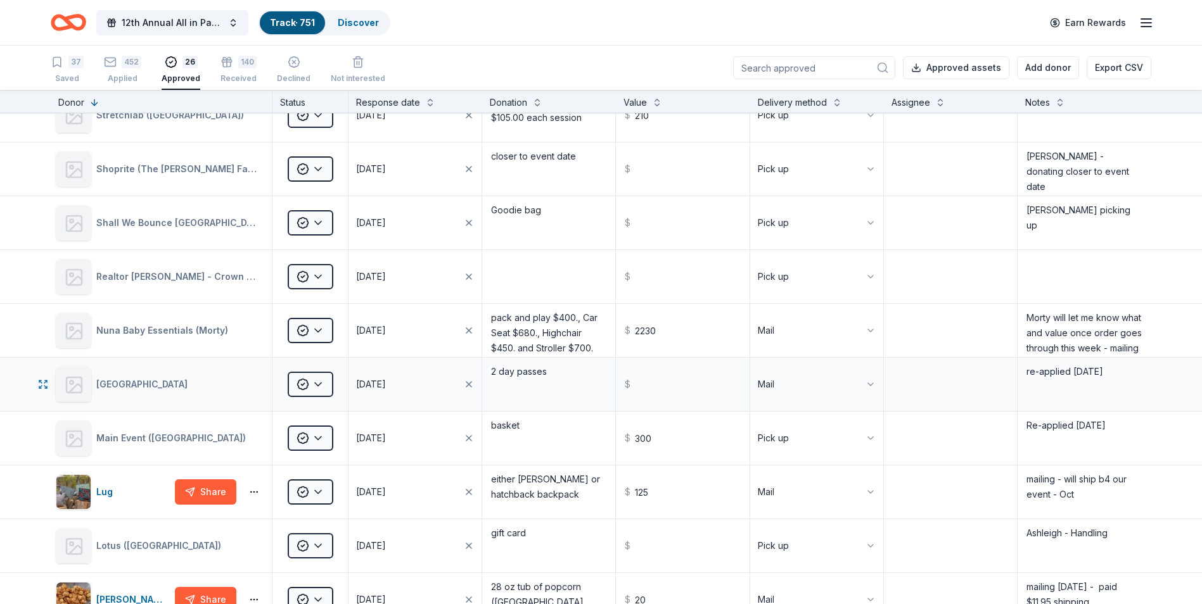
scroll to position [317, 0]
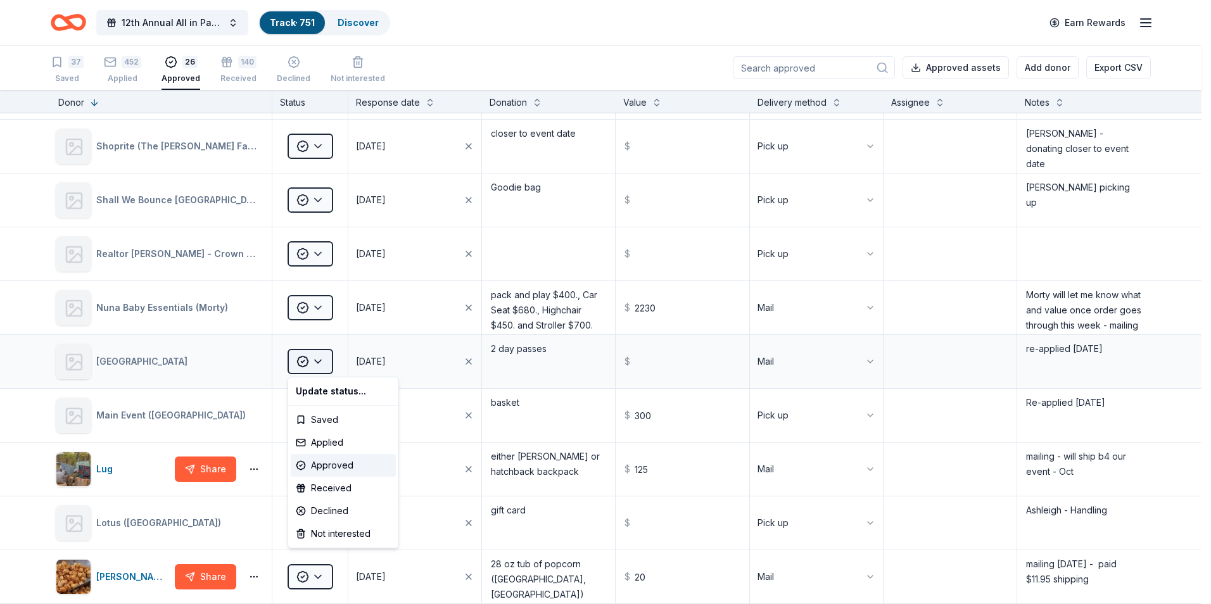
click at [319, 360] on html "12th Annual All in Paddle Raffle Track · 751 Discover Earn Rewards 37 Saved 452…" at bounding box center [605, 302] width 1211 height 604
click at [27, 358] on html "12th Annual All in Paddle Raffle Track · 751 Discover Earn Rewards 37 Saved 452…" at bounding box center [605, 302] width 1211 height 604
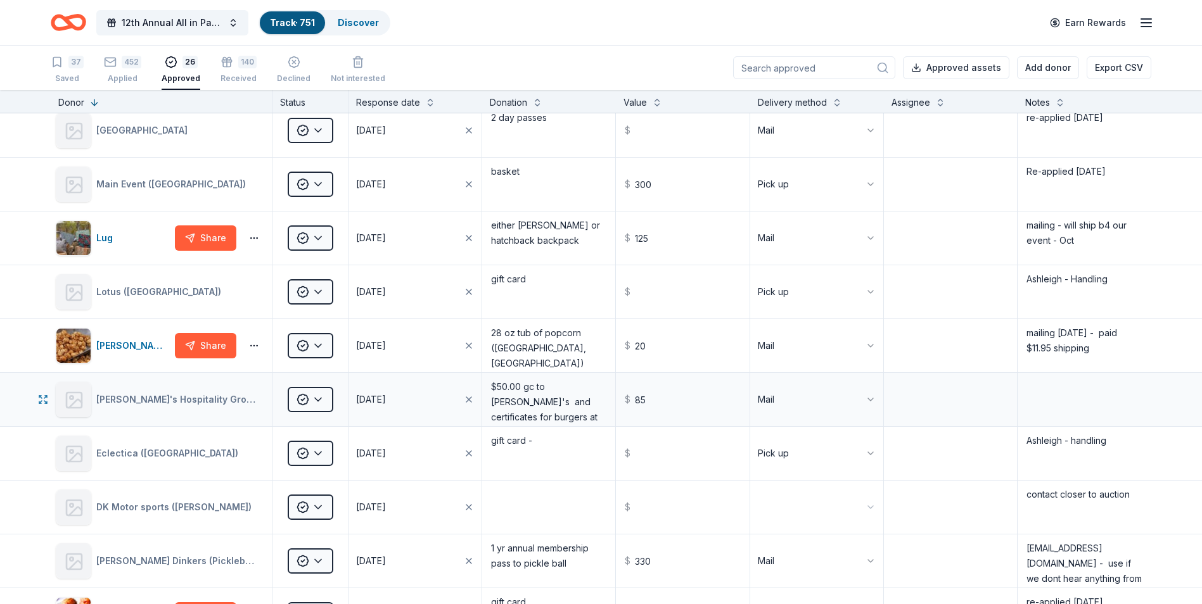
scroll to position [570, 0]
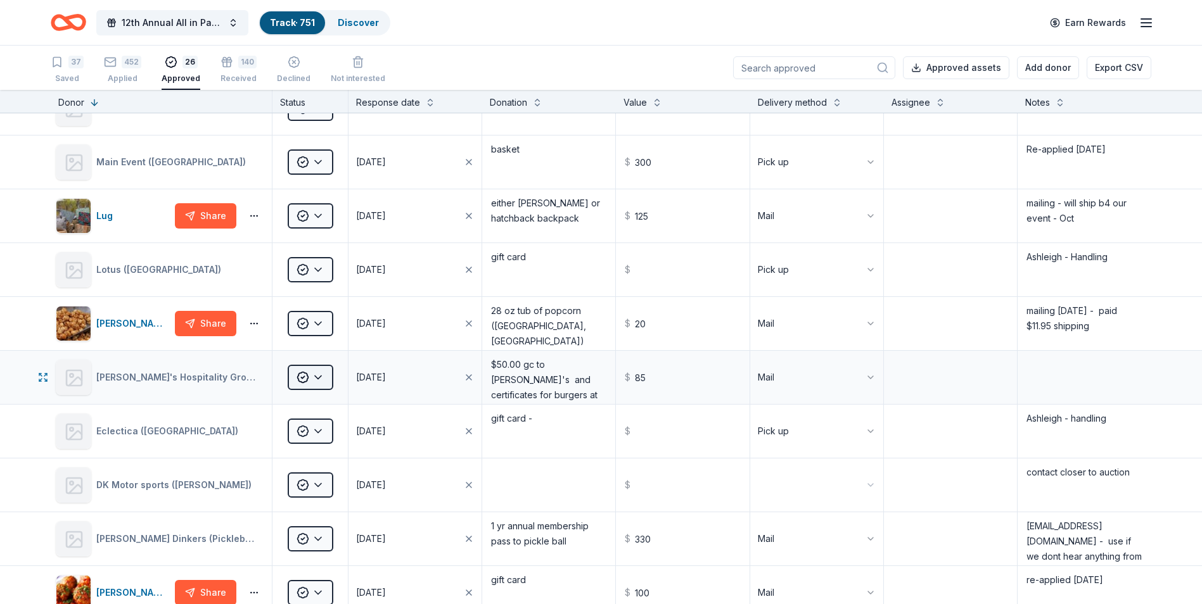
click at [317, 378] on html "12th Annual All in Paddle Raffle Track · 751 Discover Earn Rewards 37 Saved 452…" at bounding box center [601, 302] width 1202 height 604
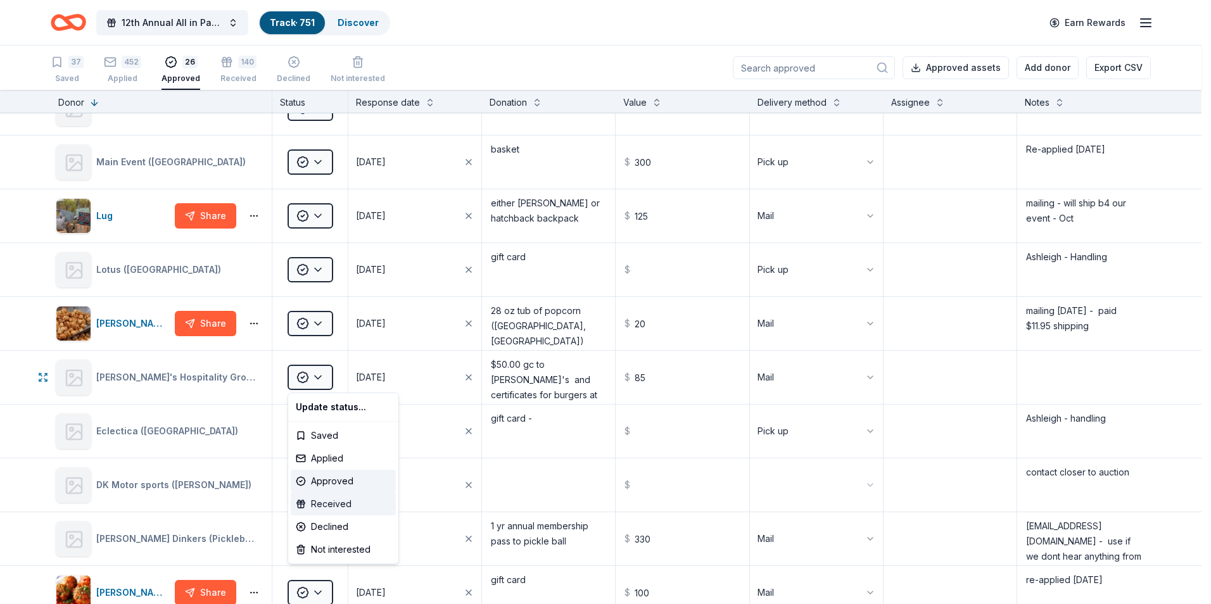
click at [326, 504] on div "Received" at bounding box center [343, 504] width 105 height 23
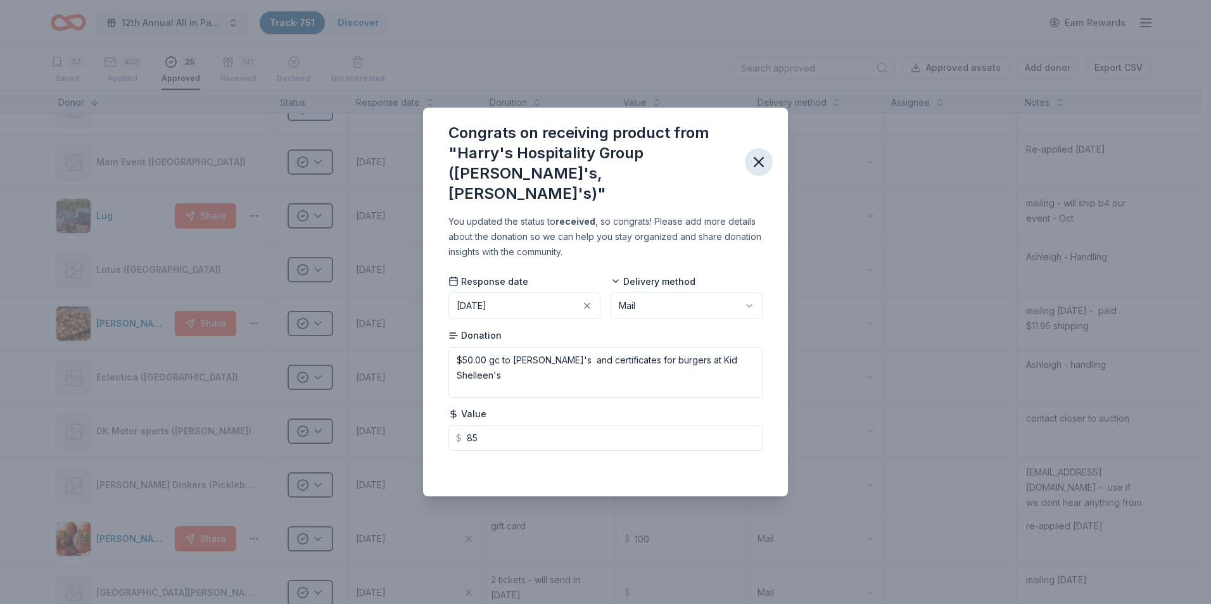
click at [756, 170] on icon "button" at bounding box center [759, 162] width 18 height 18
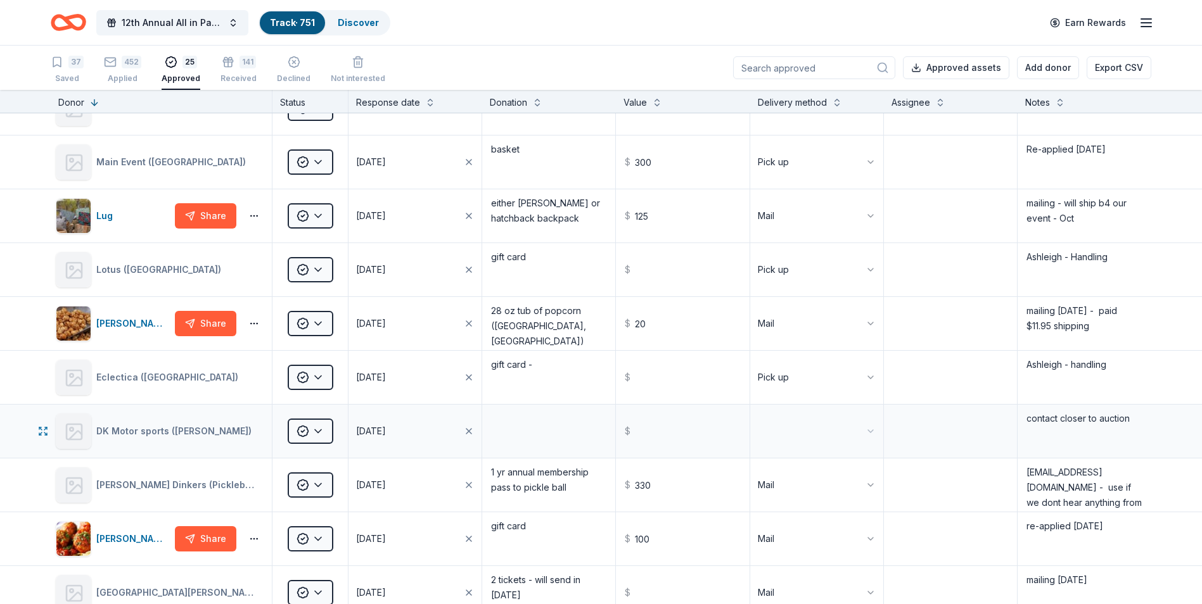
scroll to position [634, 0]
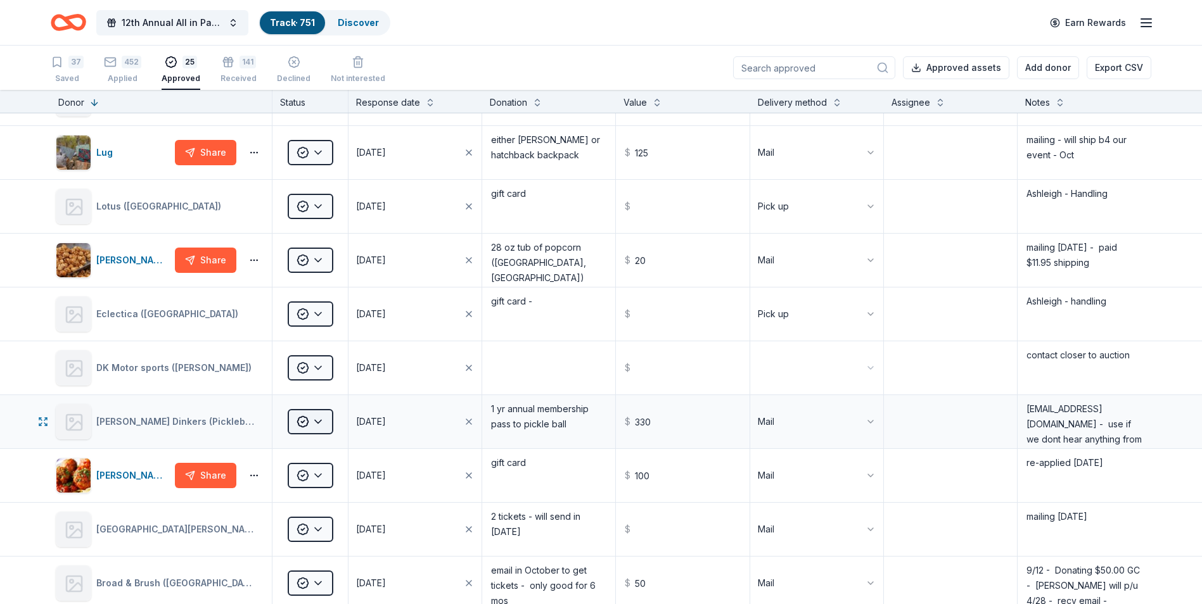
click at [316, 420] on html "12th Annual All in Paddle Raffle Track · 751 Discover Earn Rewards 37 Saved 452…" at bounding box center [601, 302] width 1202 height 604
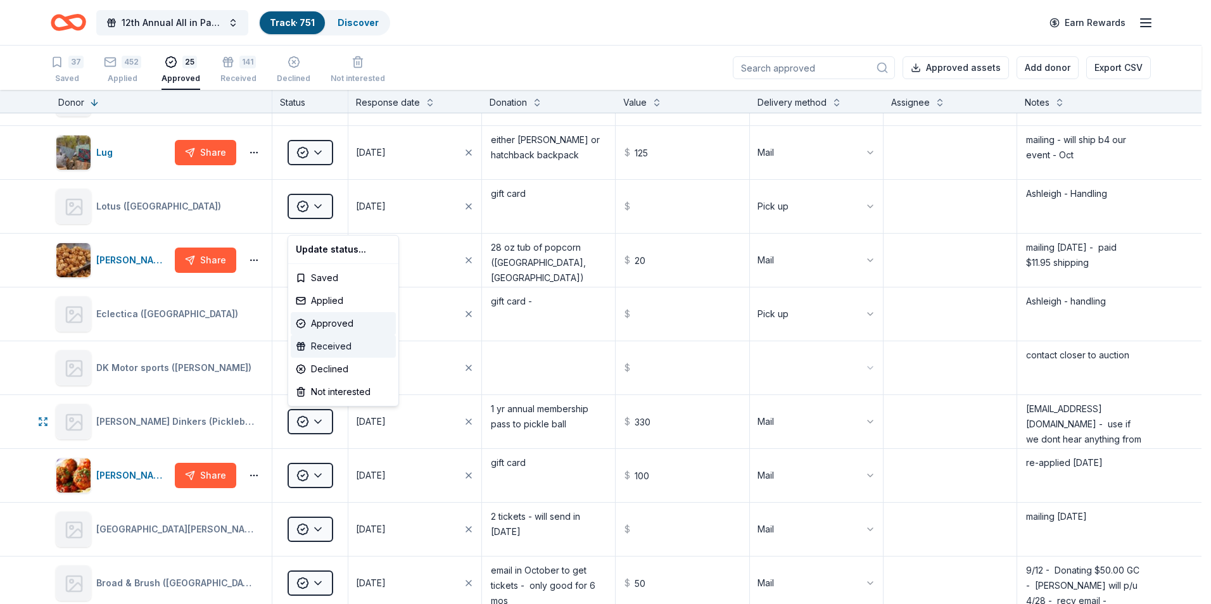
click at [327, 344] on div "Received" at bounding box center [343, 346] width 105 height 23
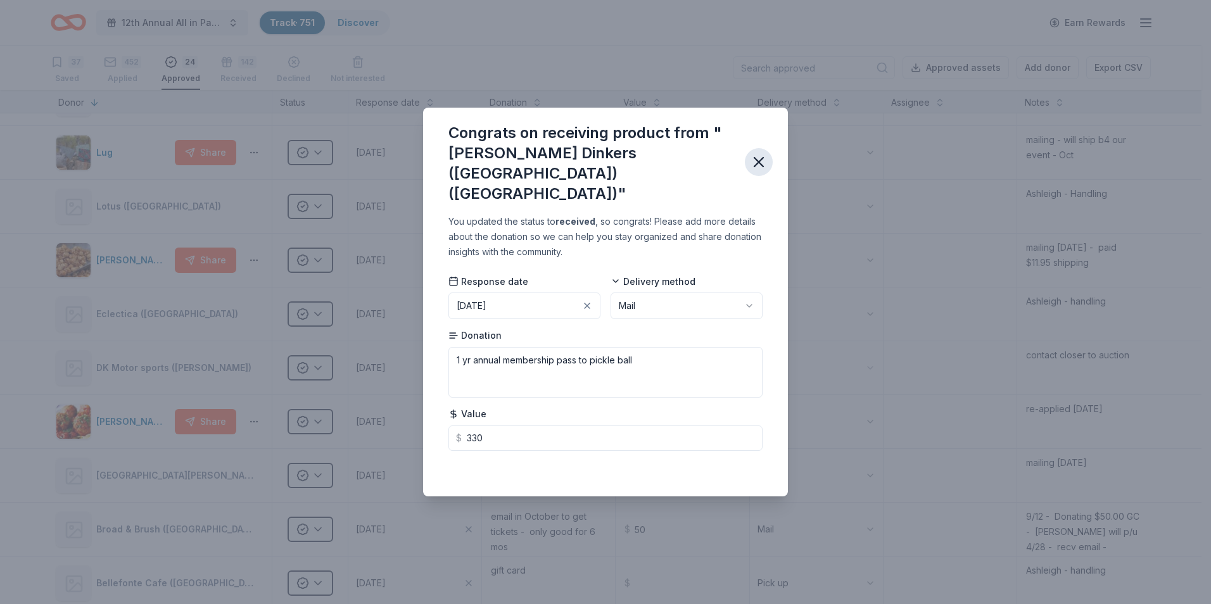
click at [758, 164] on icon "button" at bounding box center [759, 162] width 9 height 9
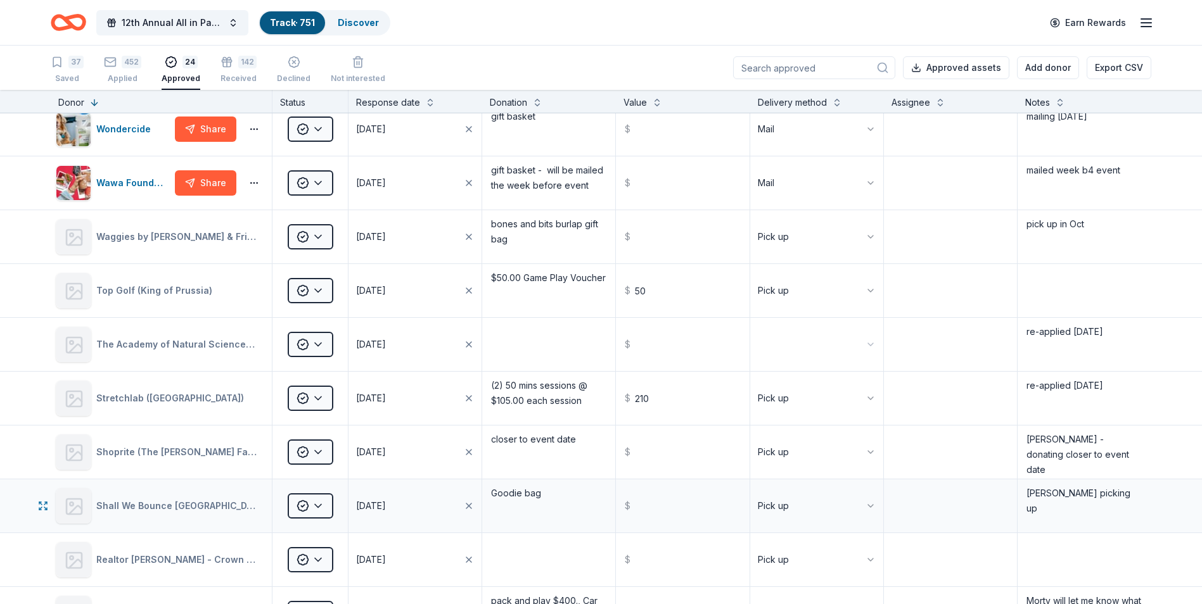
scroll to position [0, 0]
